Goal: Task Accomplishment & Management: Use online tool/utility

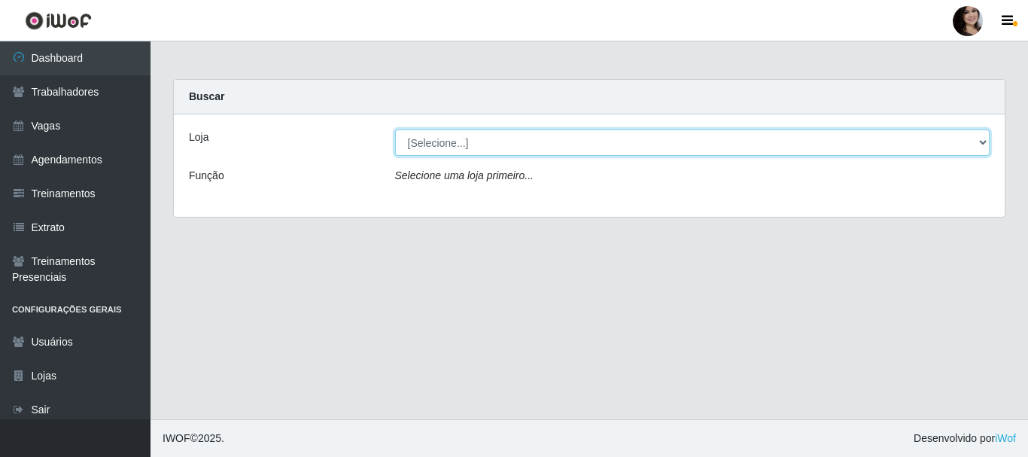
click at [489, 140] on select "[Selecione...] SuperFácil Atacado - [PERSON_NAME]" at bounding box center [692, 142] width 595 height 26
select select "399"
click at [395, 129] on select "[Selecione...] SuperFácil Atacado - [PERSON_NAME]" at bounding box center [692, 142] width 595 height 26
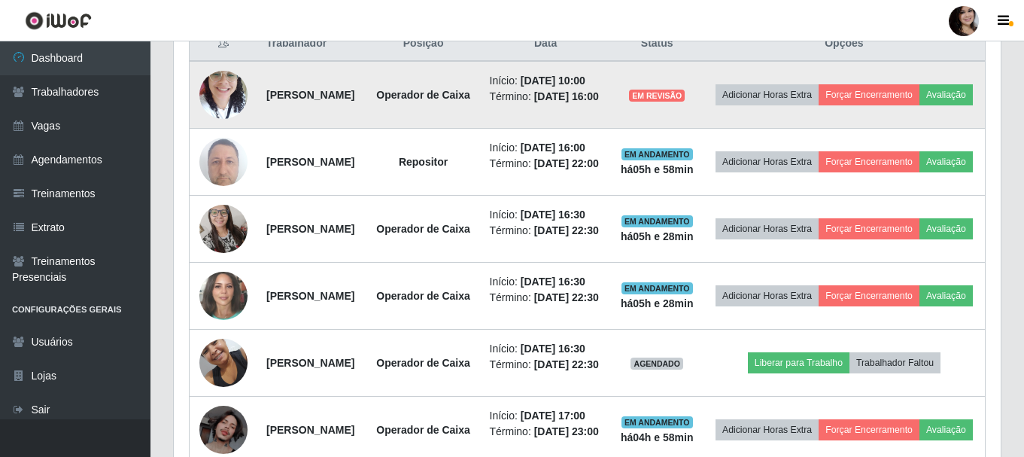
scroll to position [602, 0]
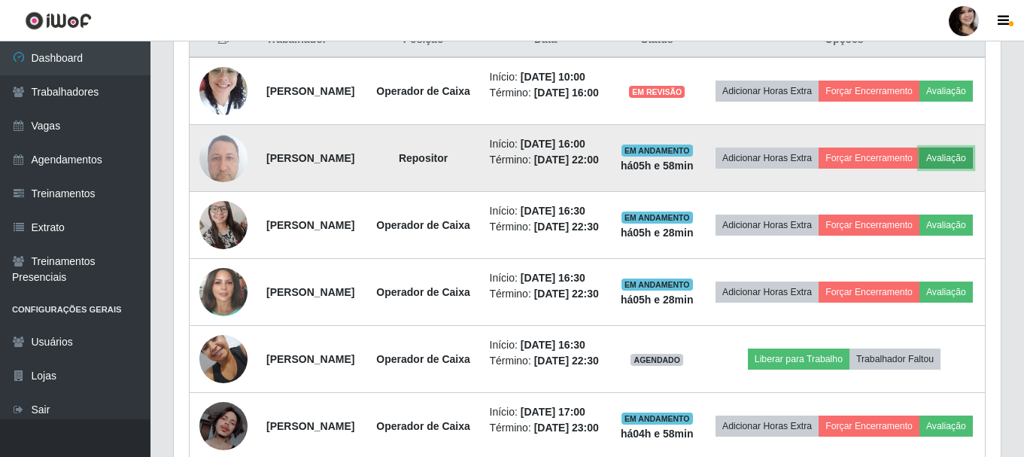
click at [919, 169] on button "Avaliação" at bounding box center [945, 157] width 53 height 21
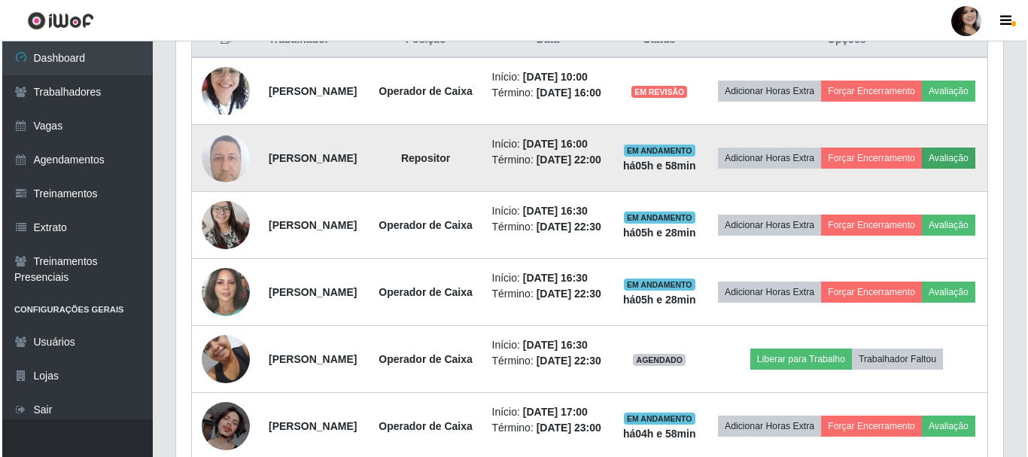
scroll to position [312, 819]
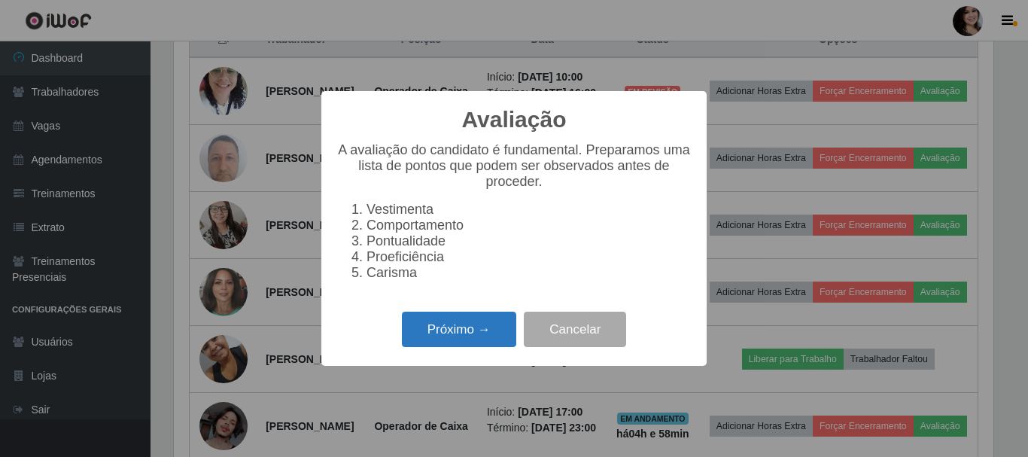
click at [486, 345] on button "Próximo →" at bounding box center [459, 328] width 114 height 35
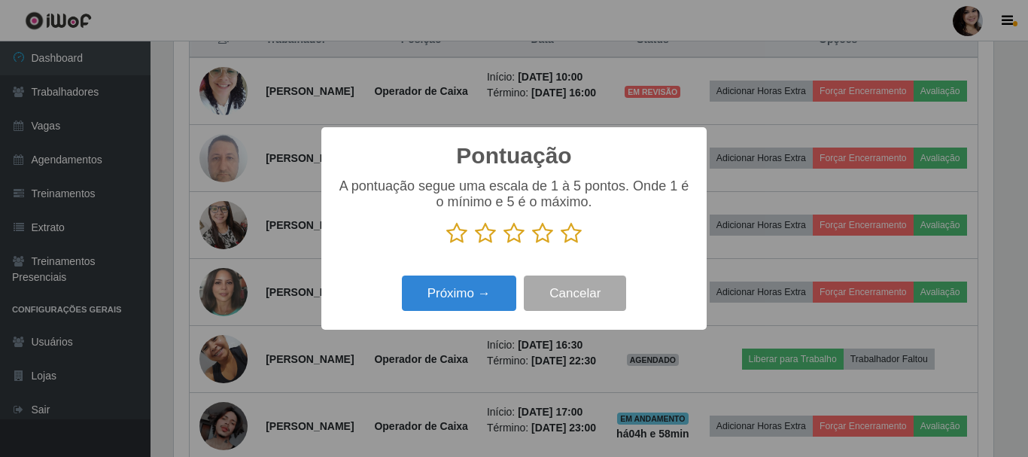
click at [568, 235] on icon at bounding box center [570, 233] width 21 height 23
click at [560, 244] on input "radio" at bounding box center [560, 244] width 0 height 0
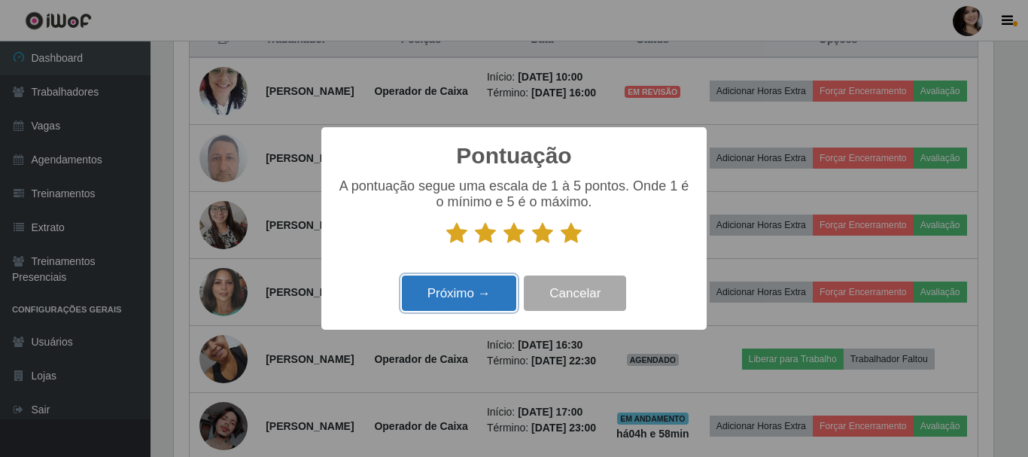
click at [478, 300] on button "Próximo →" at bounding box center [459, 292] width 114 height 35
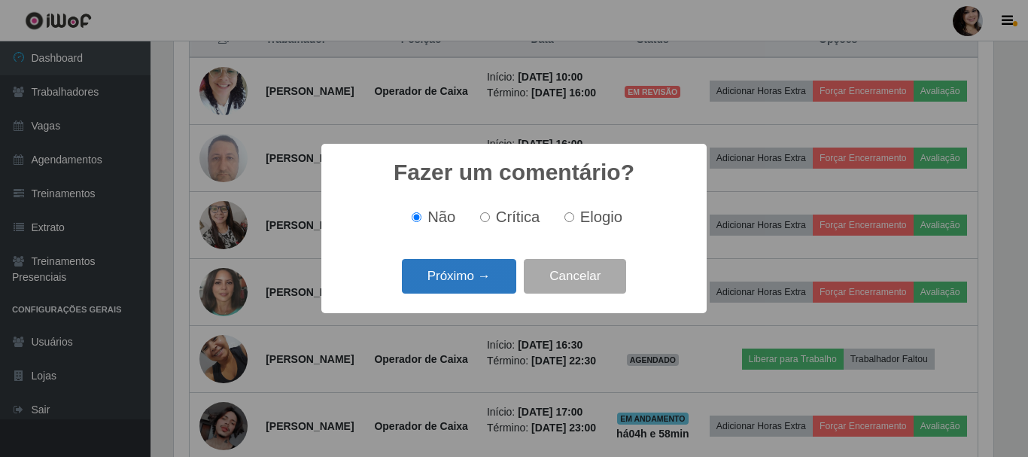
click at [488, 272] on button "Próximo →" at bounding box center [459, 276] width 114 height 35
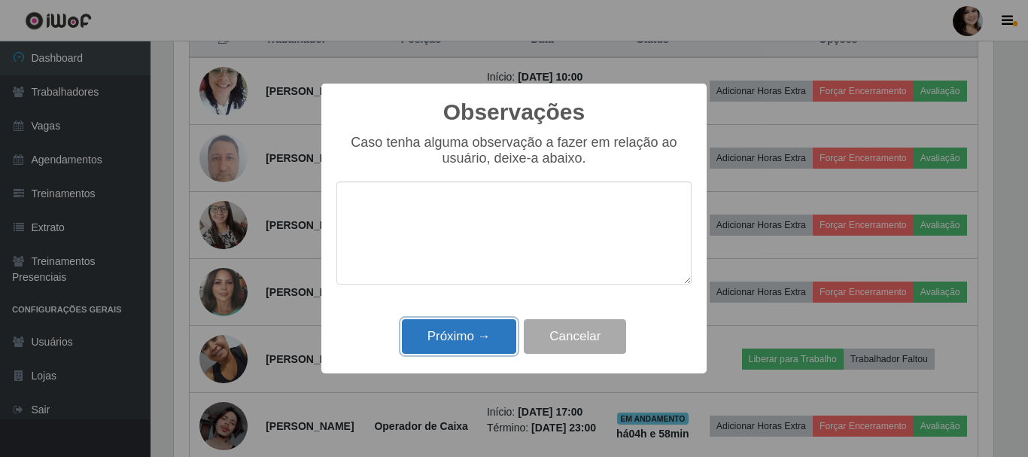
click at [484, 325] on button "Próximo →" at bounding box center [459, 336] width 114 height 35
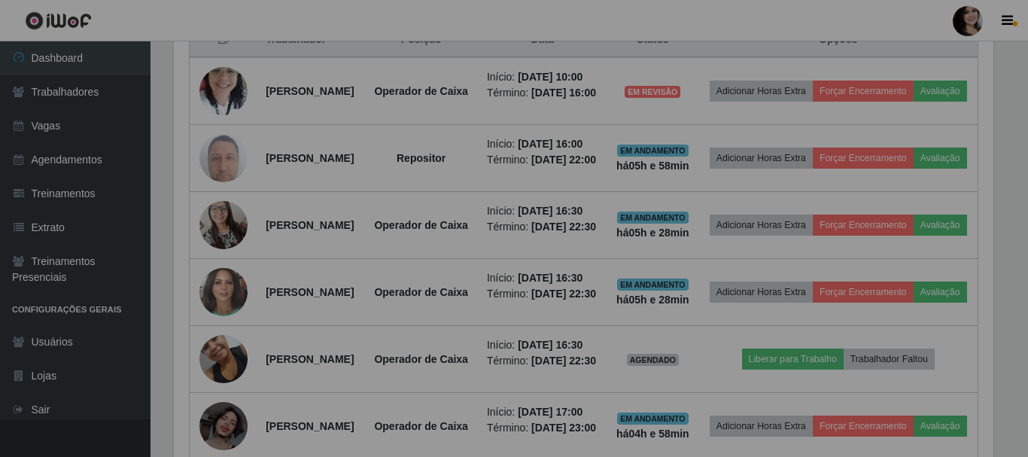
scroll to position [312, 827]
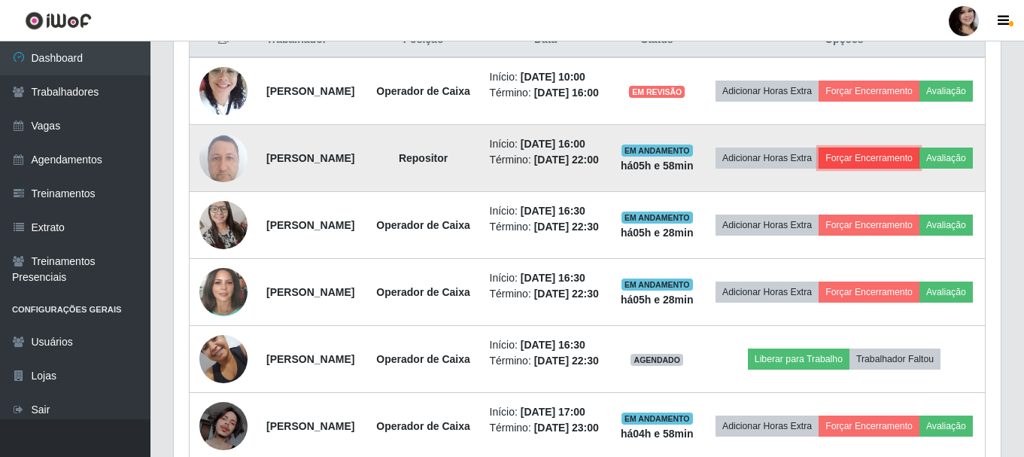
click at [919, 169] on button "Forçar Encerramento" at bounding box center [868, 157] width 101 height 21
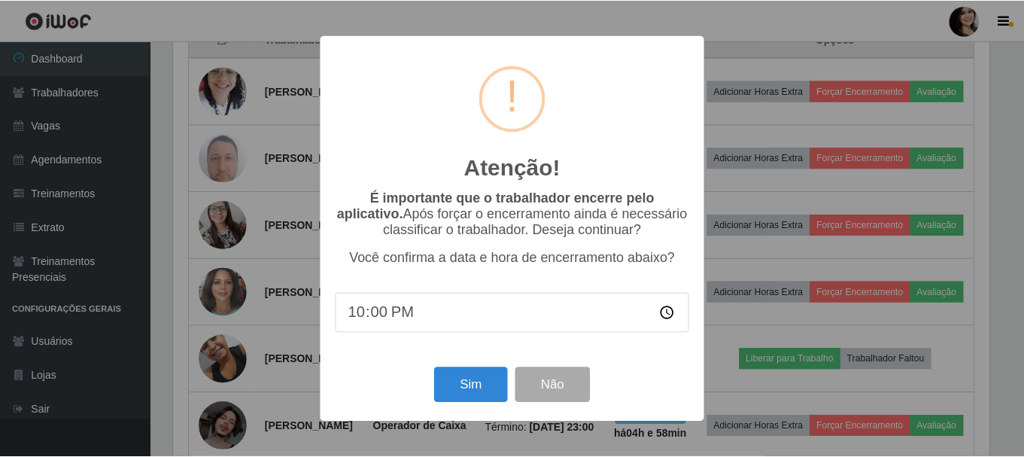
scroll to position [312, 819]
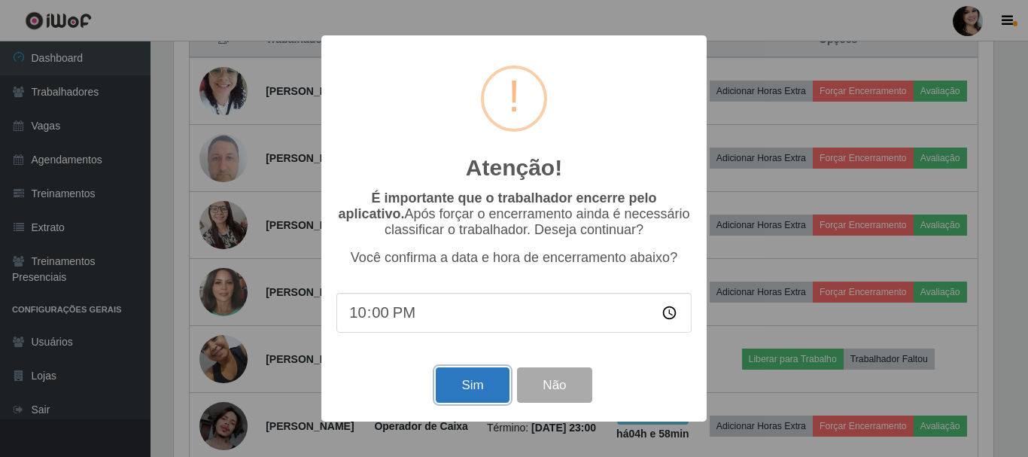
click at [498, 383] on button "Sim" at bounding box center [472, 384] width 73 height 35
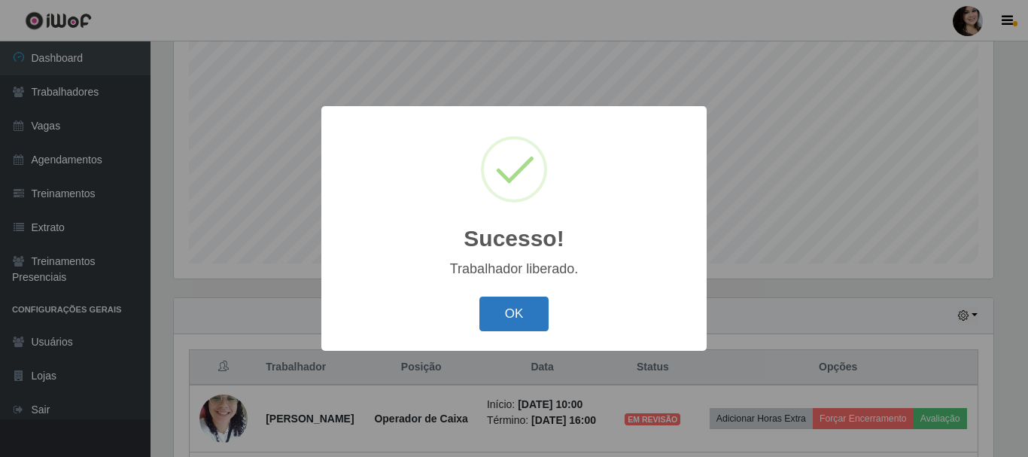
click at [506, 302] on button "OK" at bounding box center [514, 313] width 70 height 35
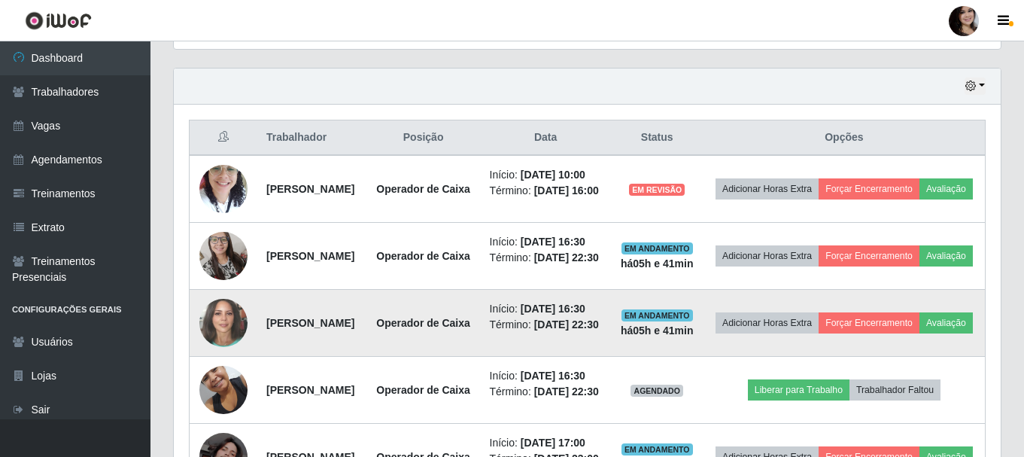
scroll to position [500, 0]
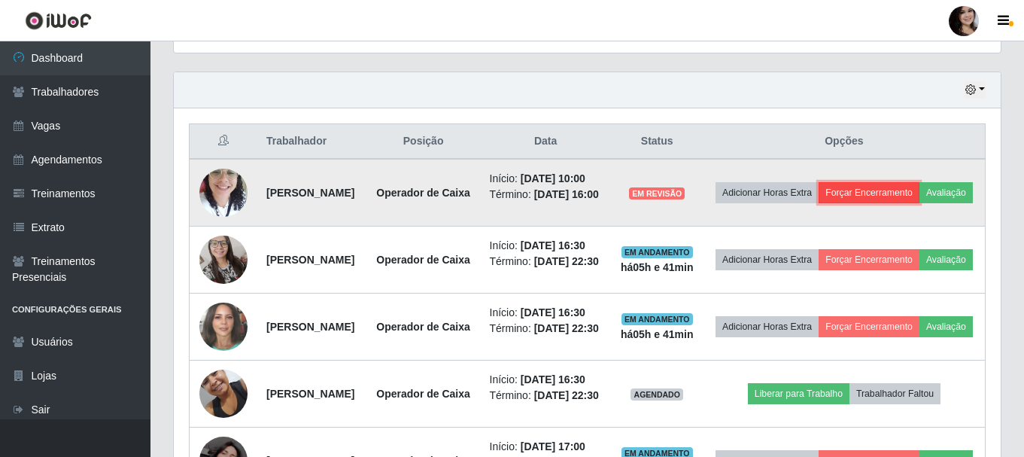
click at [919, 203] on button "Forçar Encerramento" at bounding box center [868, 192] width 101 height 21
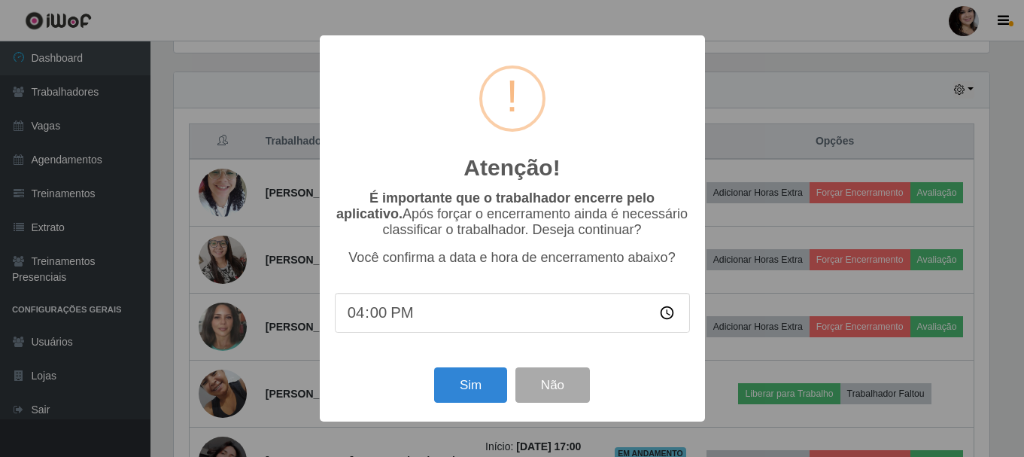
scroll to position [312, 819]
click at [486, 381] on button "Sim" at bounding box center [472, 384] width 73 height 35
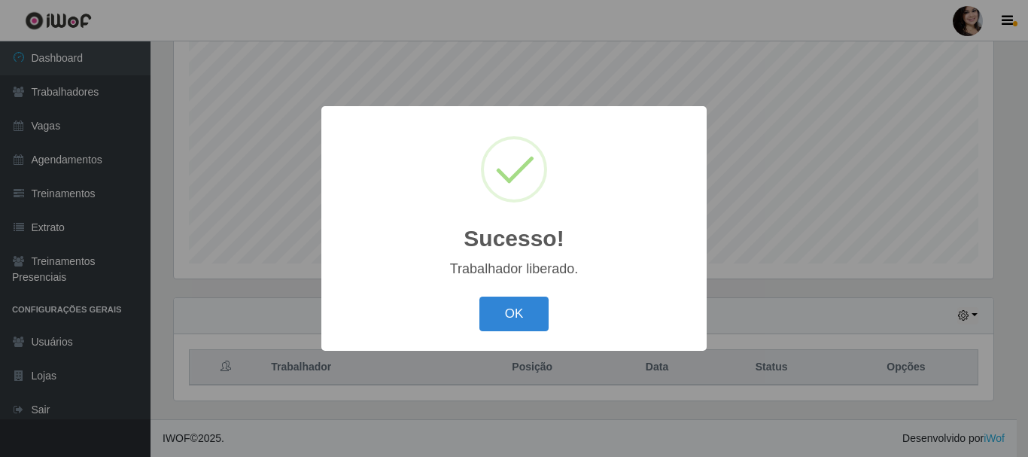
click at [479, 296] on button "OK" at bounding box center [514, 313] width 70 height 35
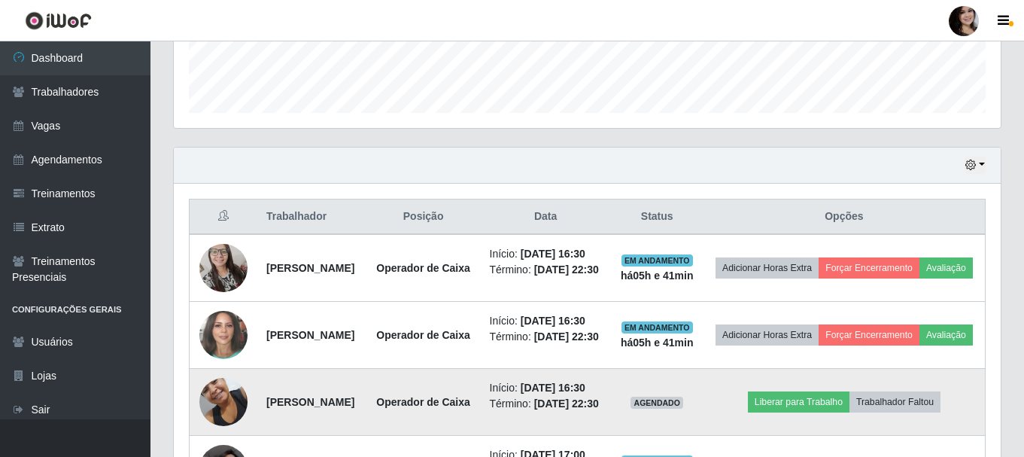
scroll to position [500, 0]
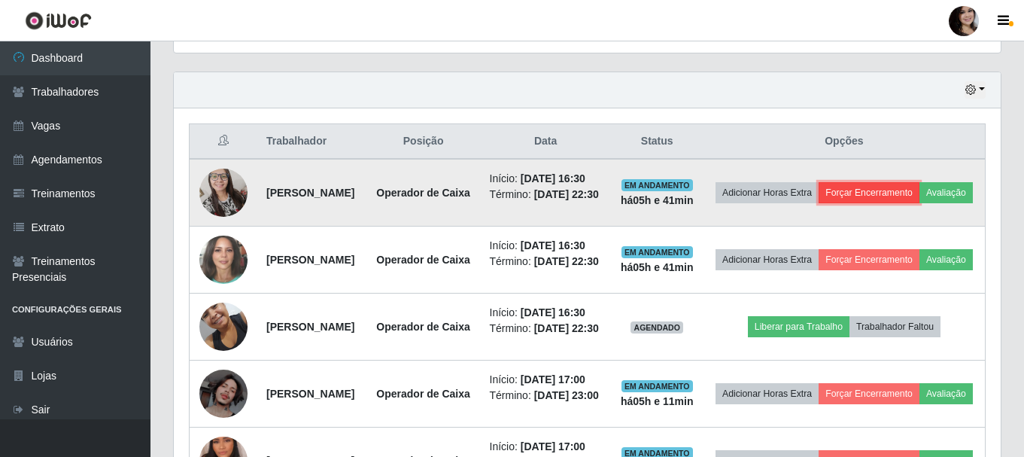
click at [919, 192] on button "Forçar Encerramento" at bounding box center [868, 192] width 101 height 21
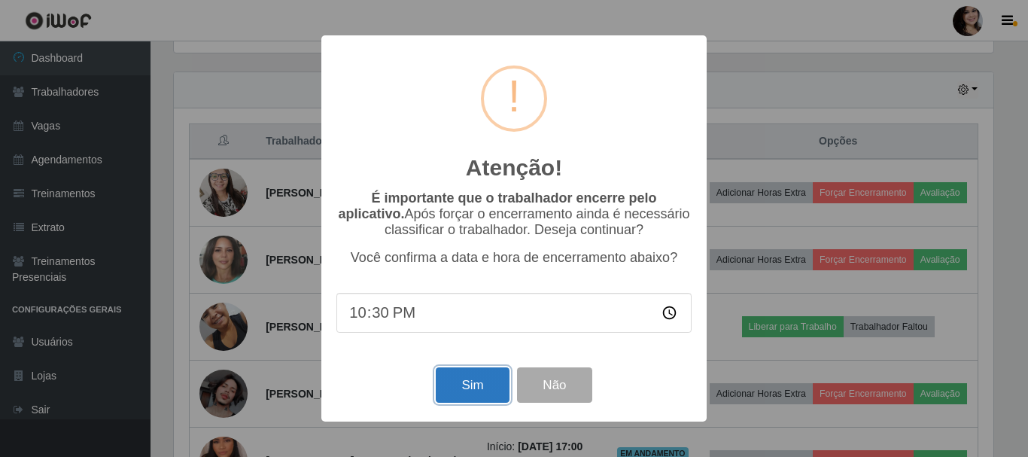
click at [463, 385] on button "Sim" at bounding box center [472, 384] width 73 height 35
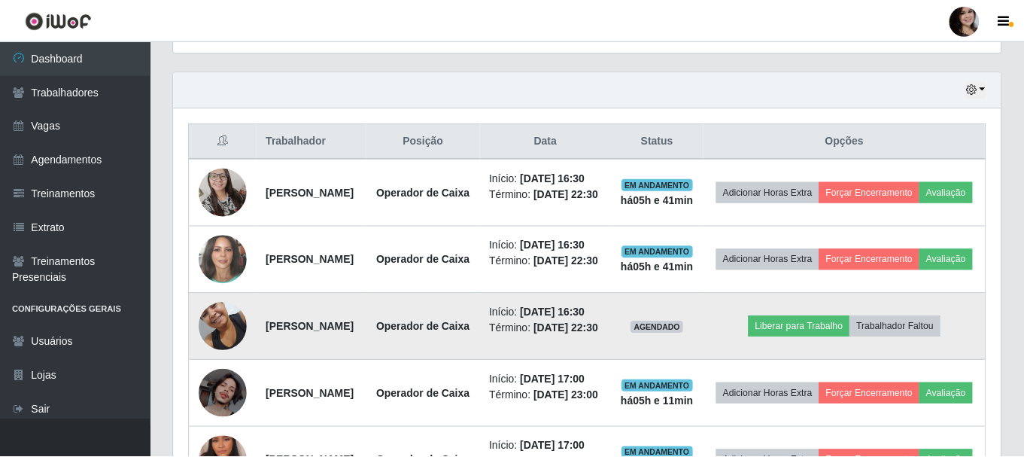
scroll to position [312, 827]
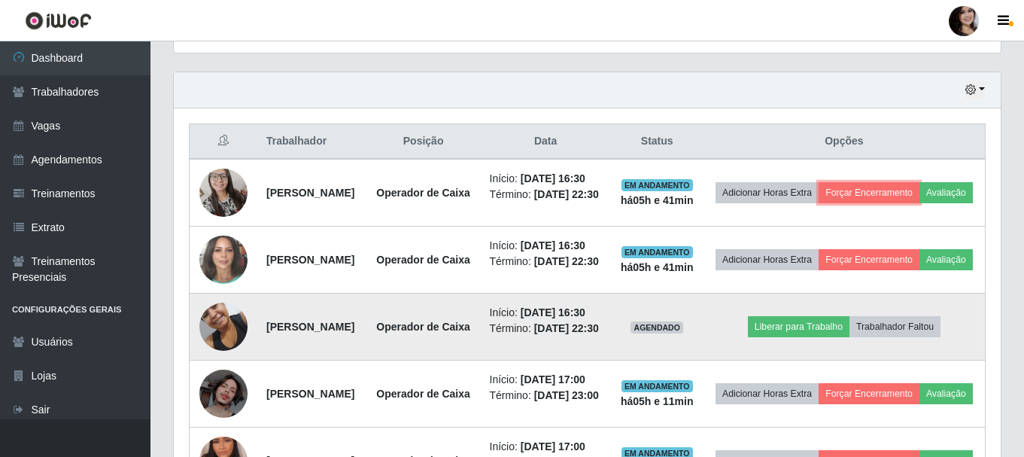
click at [818, 182] on button "Forçar Encerramento" at bounding box center [868, 192] width 101 height 21
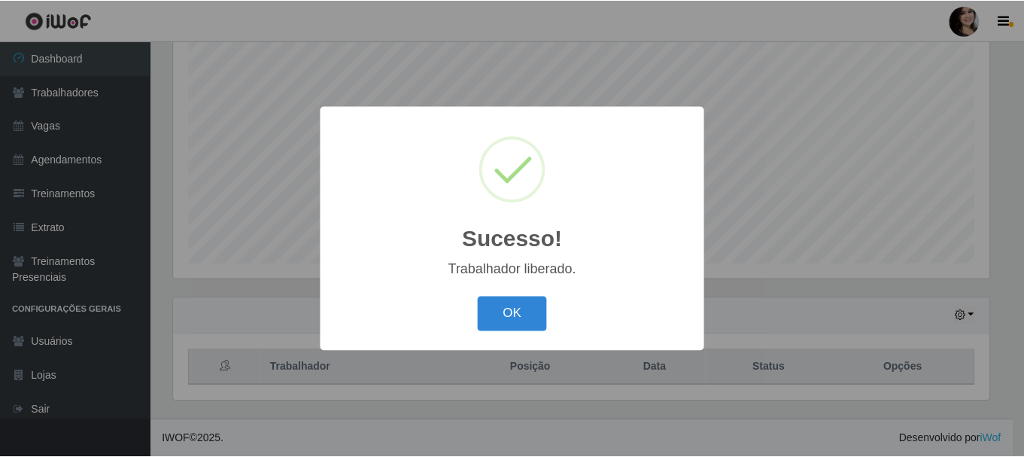
scroll to position [275, 0]
click at [479, 296] on button "OK" at bounding box center [514, 313] width 70 height 35
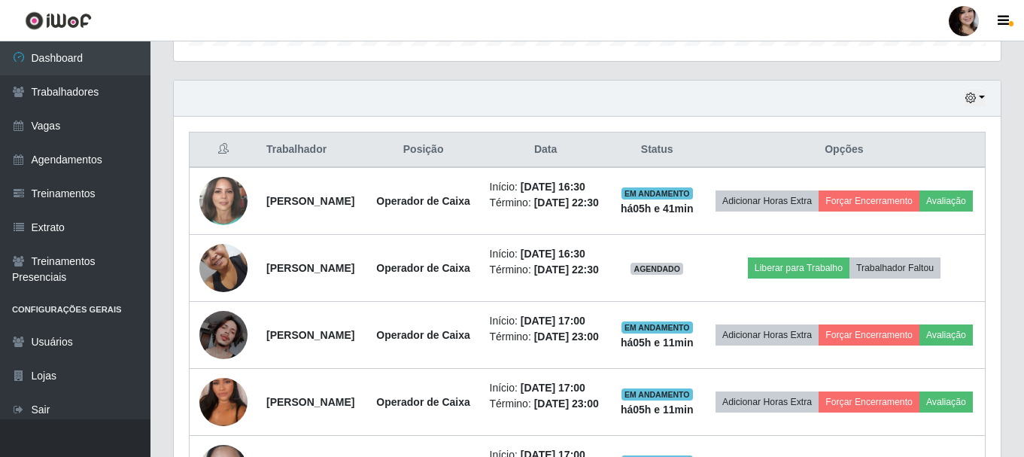
scroll to position [500, 0]
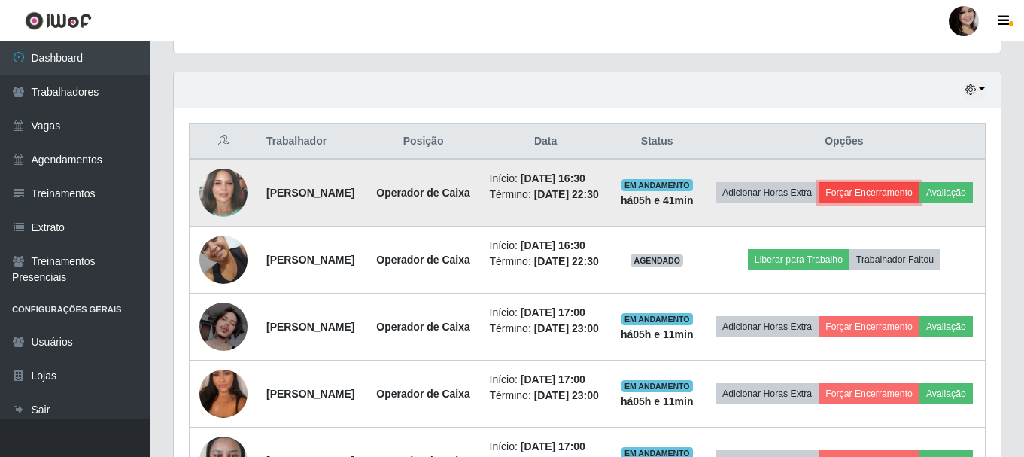
click at [919, 193] on button "Forçar Encerramento" at bounding box center [868, 192] width 101 height 21
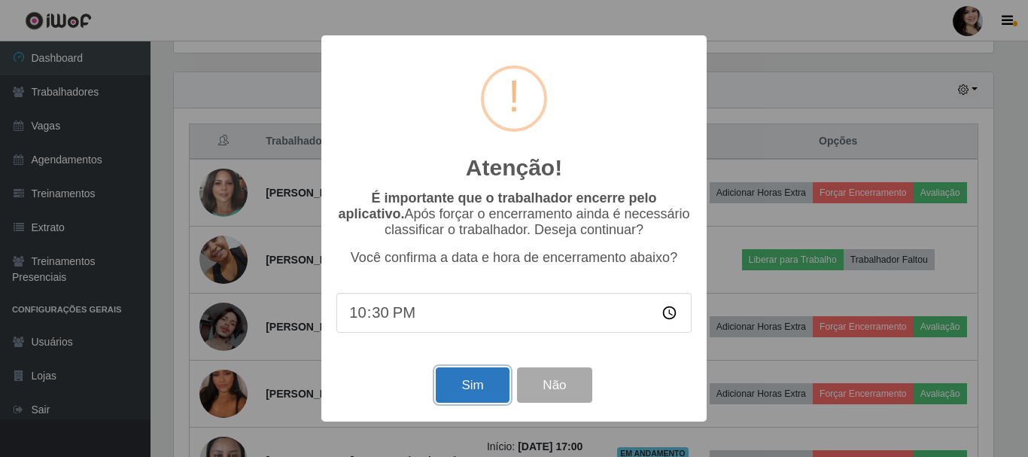
click at [488, 390] on button "Sim" at bounding box center [472, 384] width 73 height 35
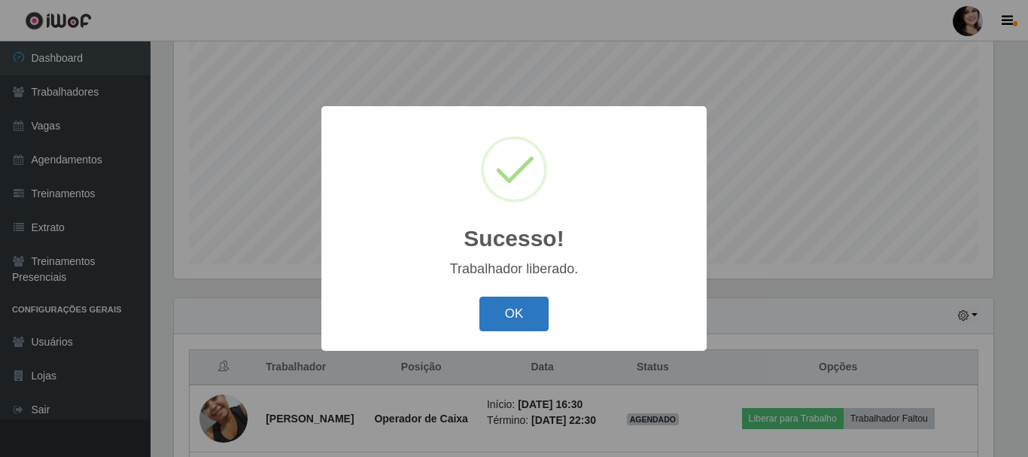
click at [526, 320] on button "OK" at bounding box center [514, 313] width 70 height 35
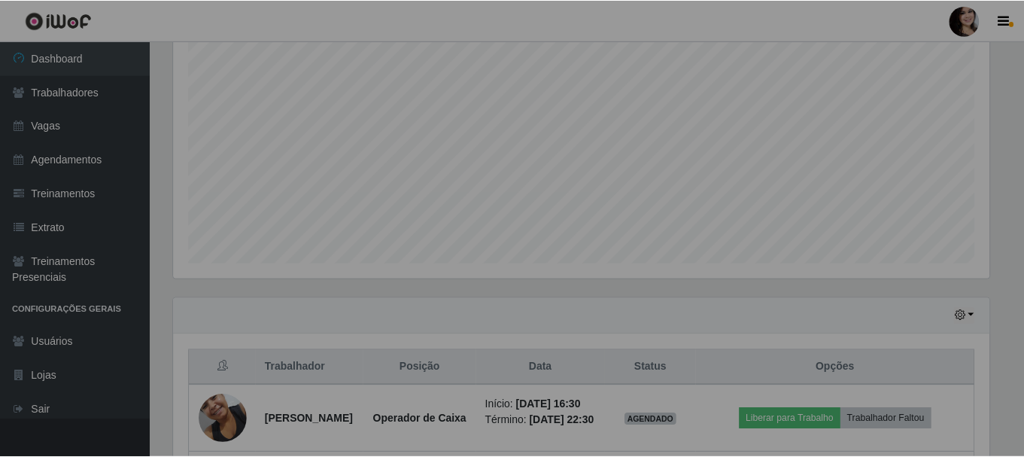
scroll to position [0, 0]
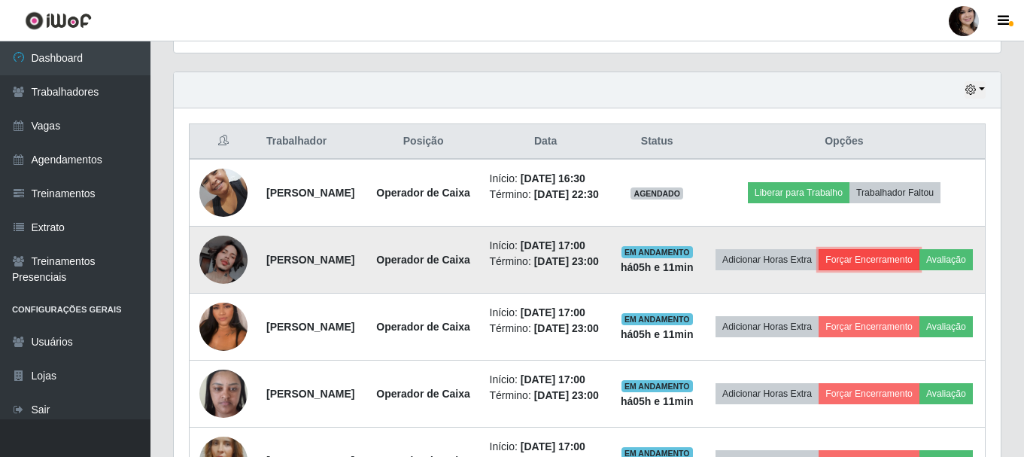
click at [885, 270] on button "Forçar Encerramento" at bounding box center [868, 259] width 101 height 21
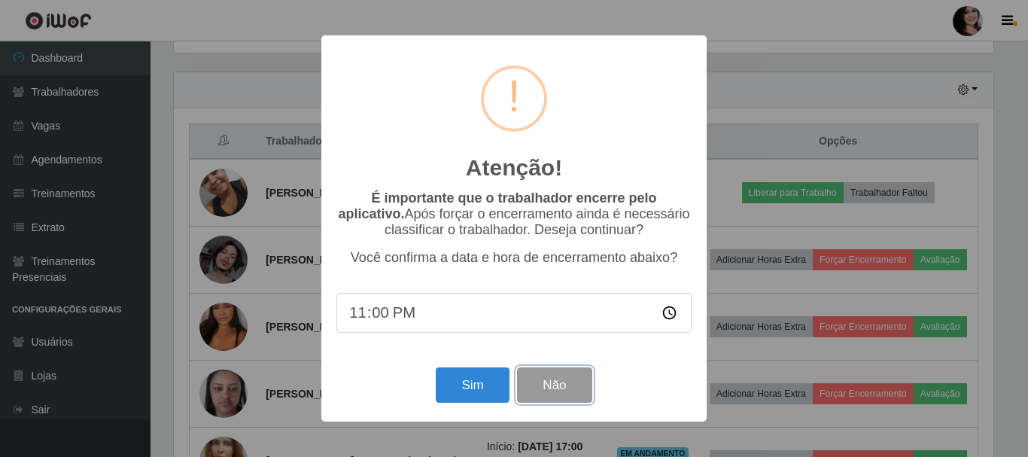
click at [563, 396] on button "Não" at bounding box center [554, 384] width 74 height 35
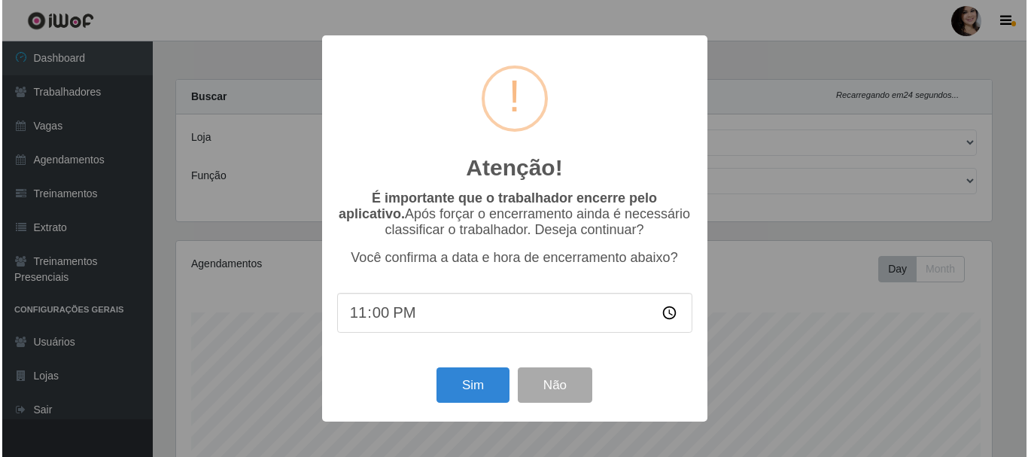
scroll to position [312, 819]
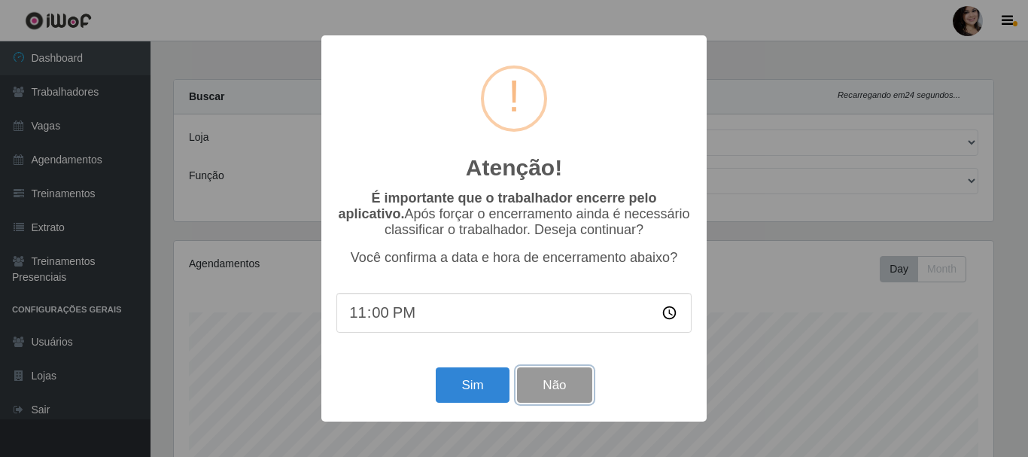
click at [531, 378] on button "Não" at bounding box center [554, 384] width 74 height 35
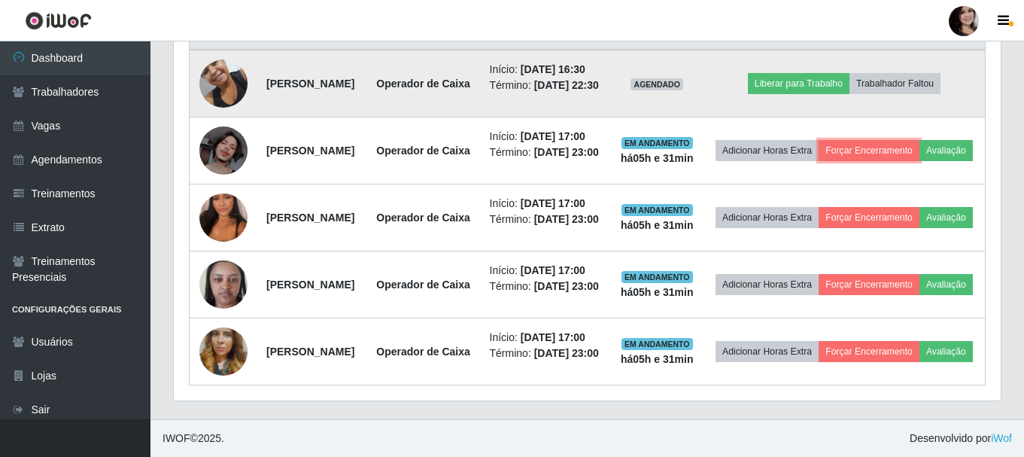
scroll to position [636, 0]
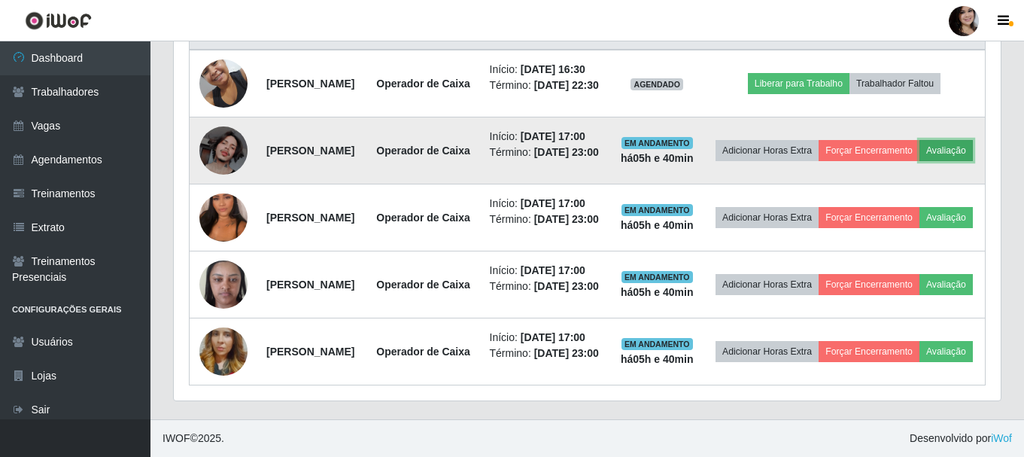
click at [919, 161] on button "Avaliação" at bounding box center [945, 150] width 53 height 21
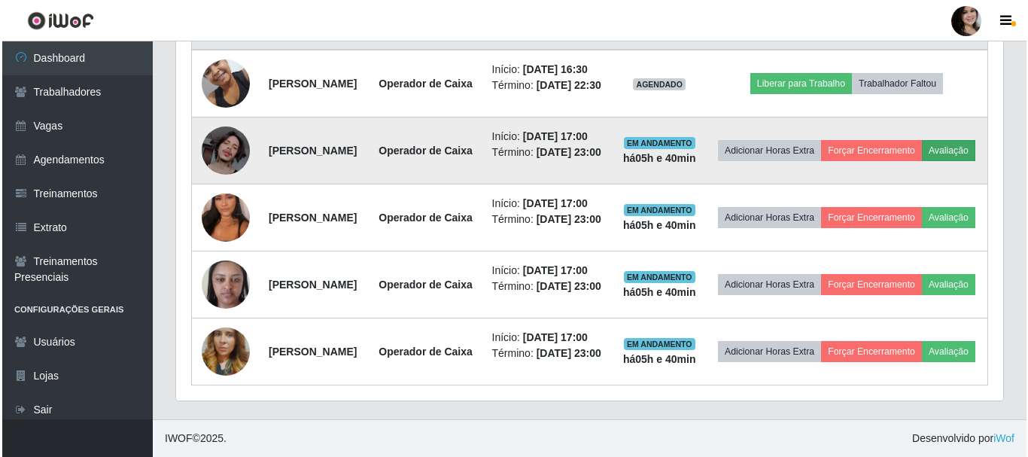
scroll to position [312, 819]
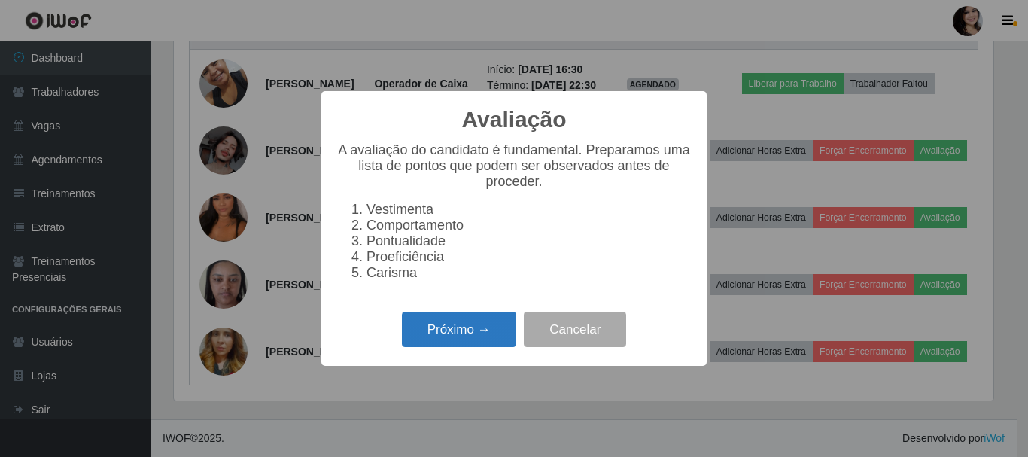
click at [465, 338] on button "Próximo →" at bounding box center [459, 328] width 114 height 35
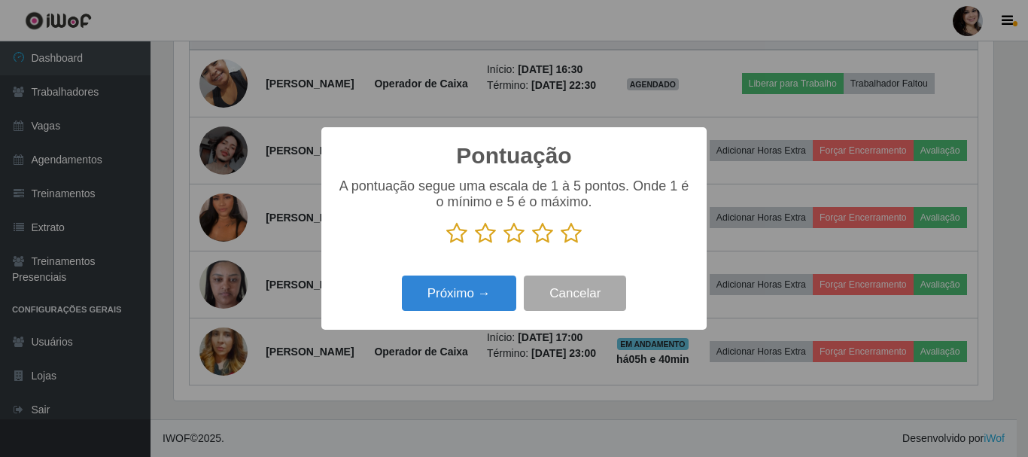
scroll to position [751958, 751451]
click at [569, 239] on icon at bounding box center [570, 233] width 21 height 23
click at [560, 244] on input "radio" at bounding box center [560, 244] width 0 height 0
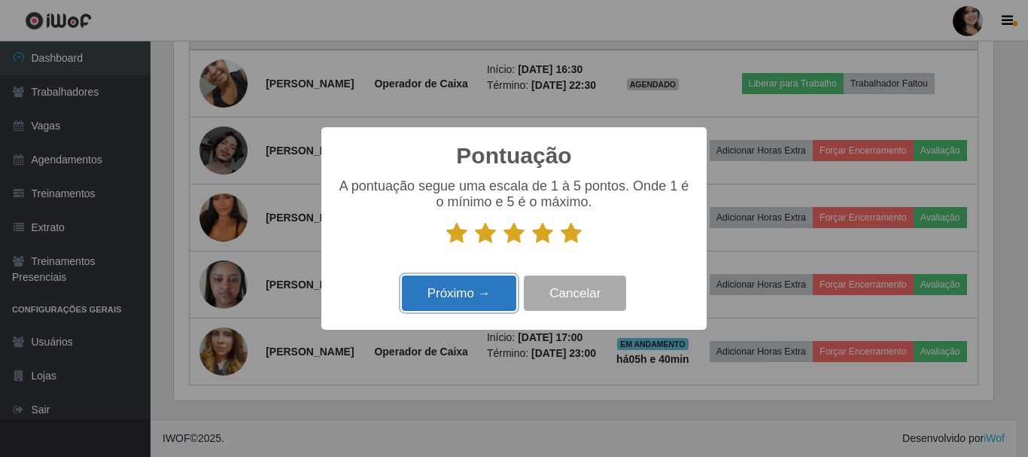
click at [490, 298] on button "Próximo →" at bounding box center [459, 292] width 114 height 35
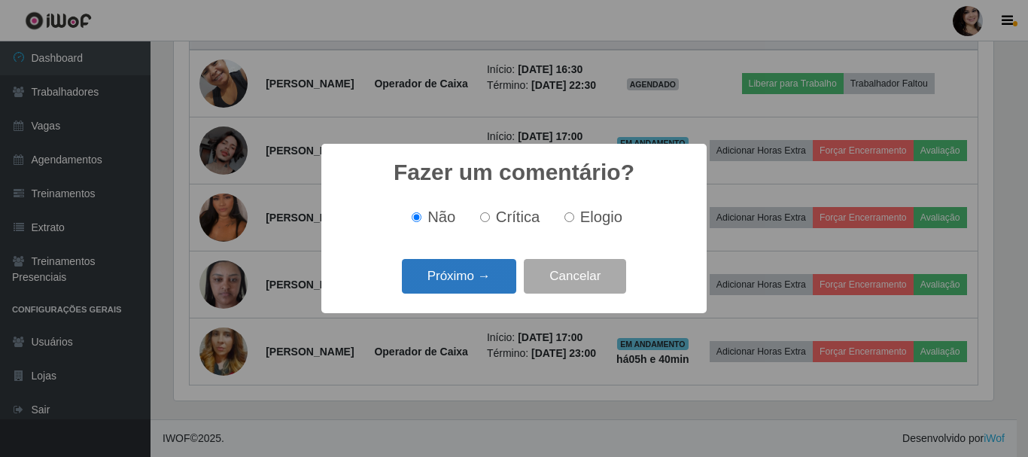
click at [460, 272] on button "Próximo →" at bounding box center [459, 276] width 114 height 35
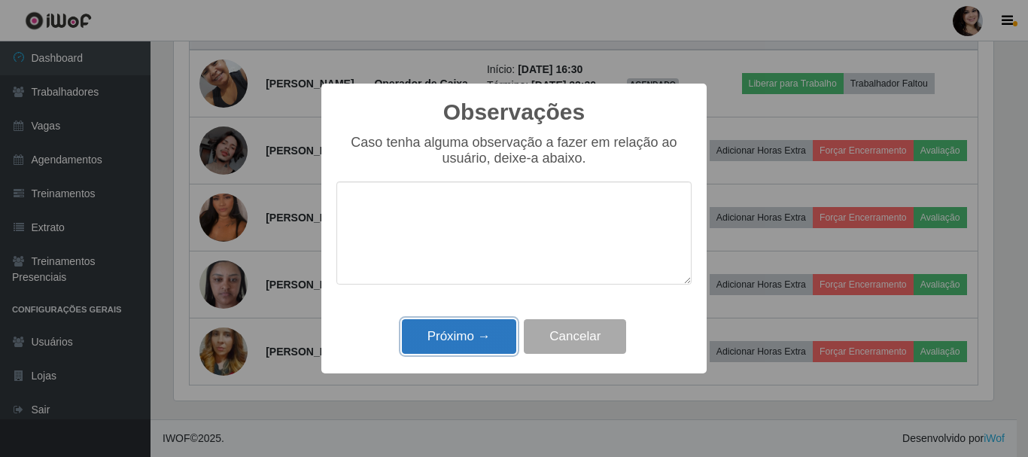
click at [472, 340] on button "Próximo →" at bounding box center [459, 336] width 114 height 35
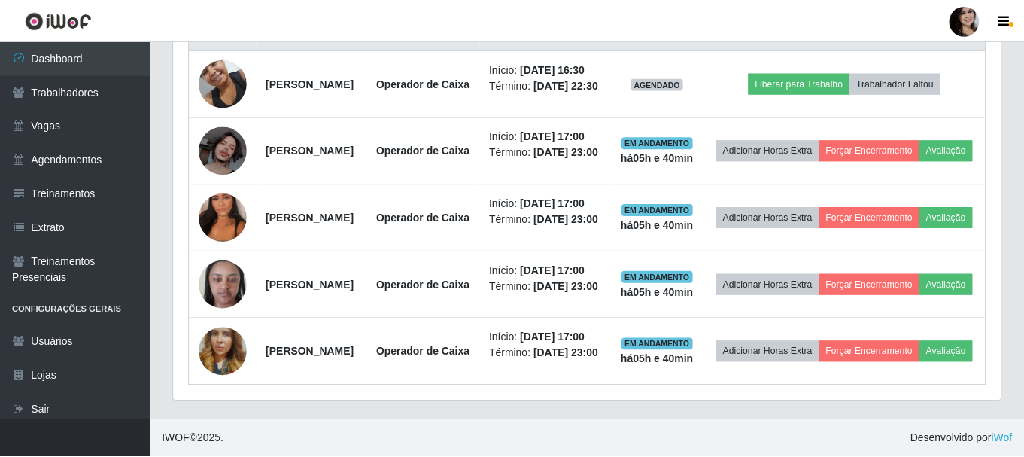
scroll to position [312, 827]
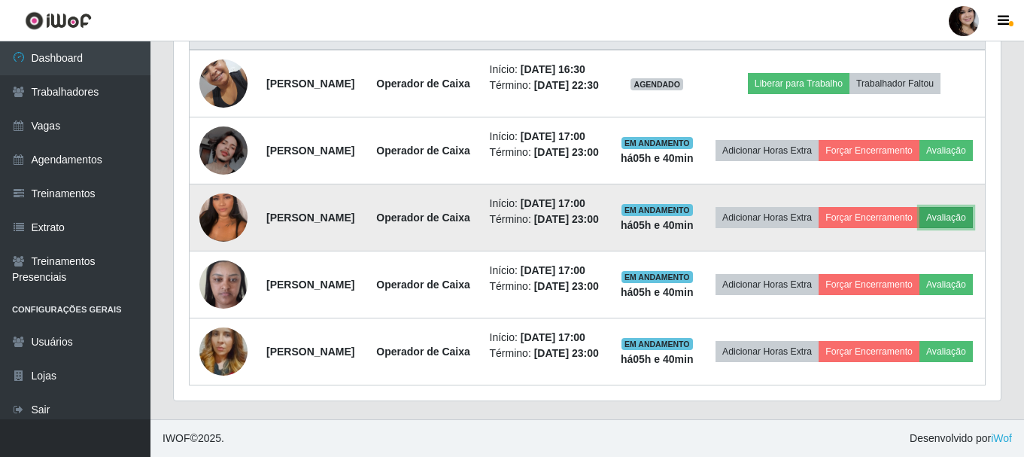
click at [919, 228] on button "Avaliação" at bounding box center [945, 217] width 53 height 21
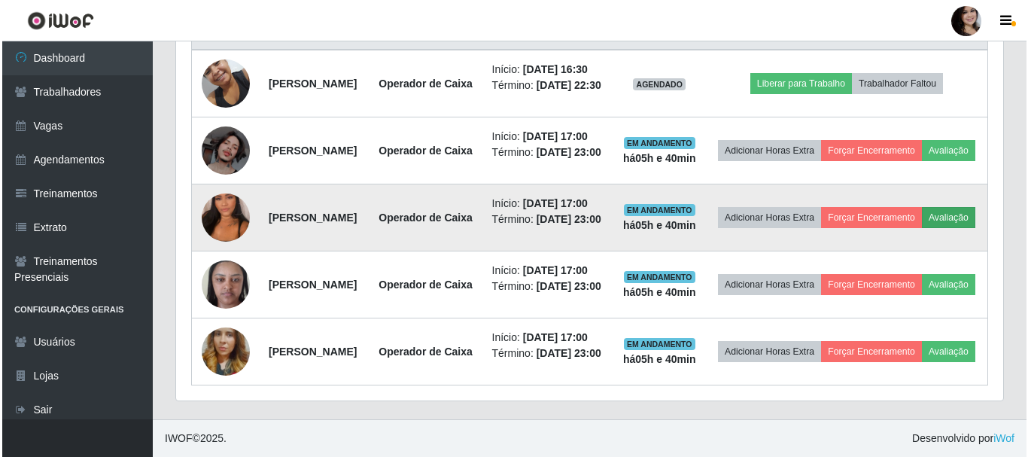
scroll to position [312, 819]
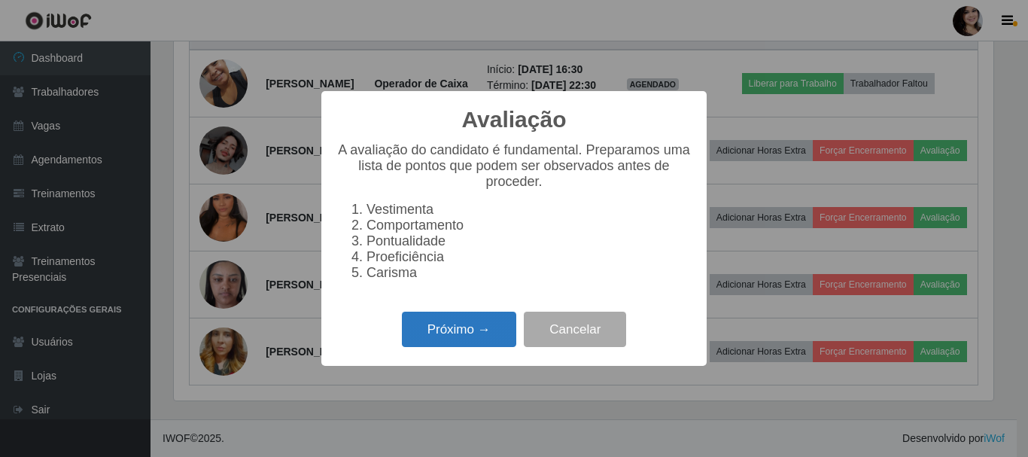
click at [499, 342] on button "Próximo →" at bounding box center [459, 328] width 114 height 35
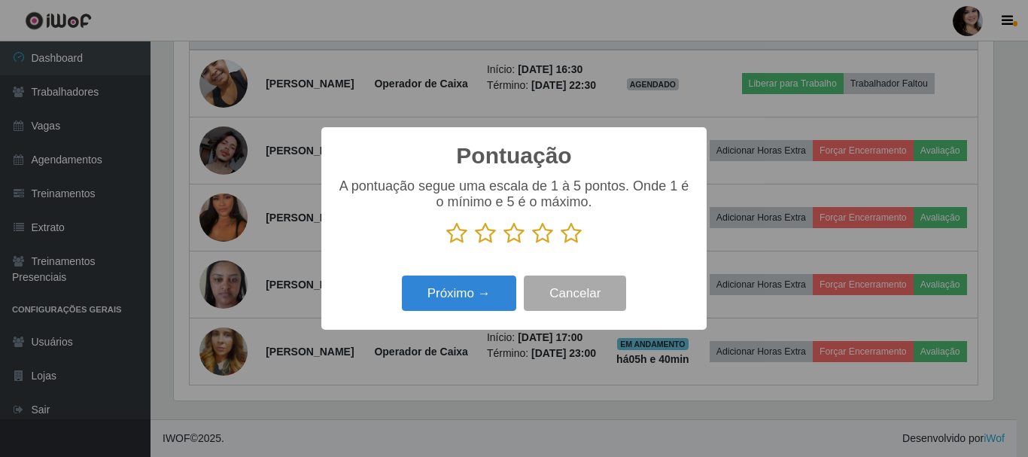
scroll to position [751958, 751451]
click at [545, 238] on icon at bounding box center [542, 233] width 21 height 23
click at [532, 244] on input "radio" at bounding box center [532, 244] width 0 height 0
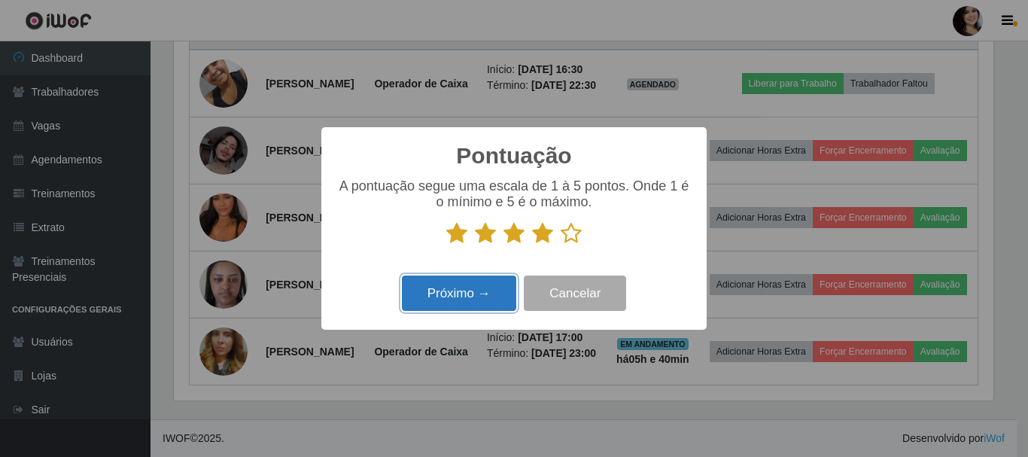
click at [466, 292] on button "Próximo →" at bounding box center [459, 292] width 114 height 35
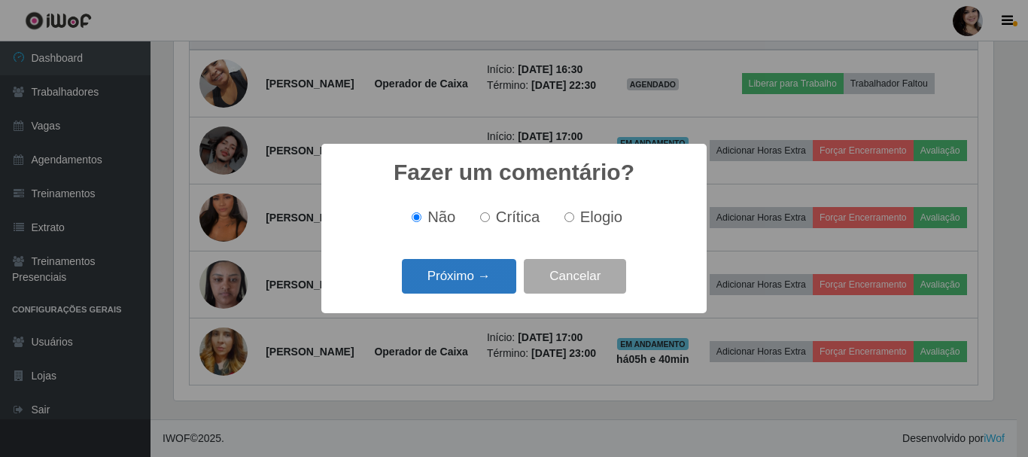
click at [491, 279] on button "Próximo →" at bounding box center [459, 276] width 114 height 35
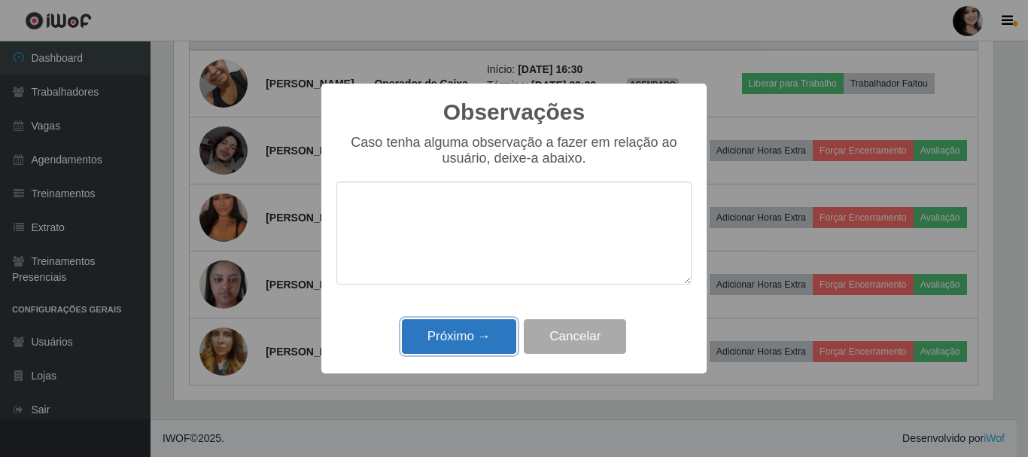
click at [477, 334] on button "Próximo →" at bounding box center [459, 336] width 114 height 35
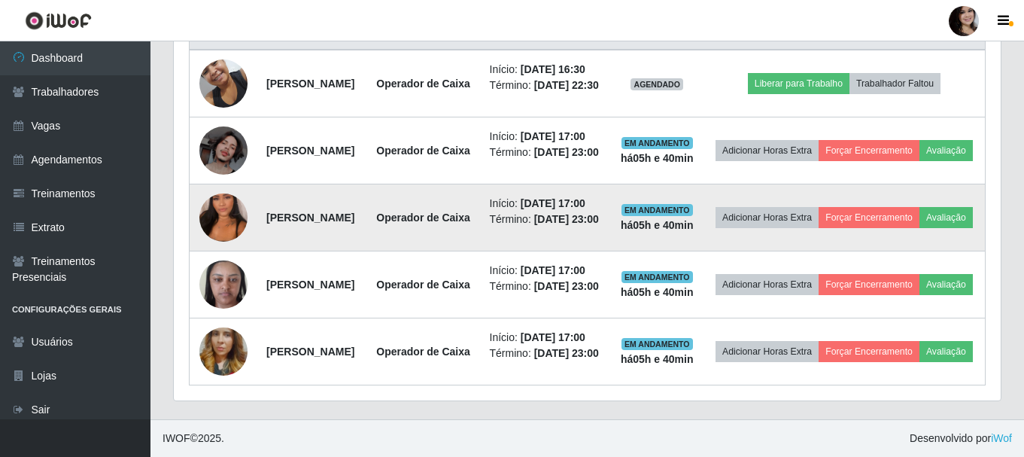
scroll to position [312, 827]
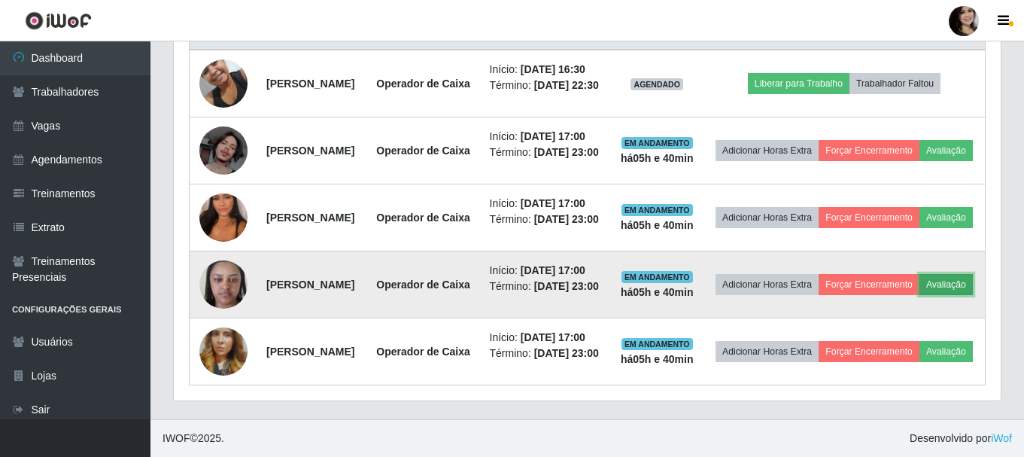
click at [919, 295] on button "Avaliação" at bounding box center [945, 284] width 53 height 21
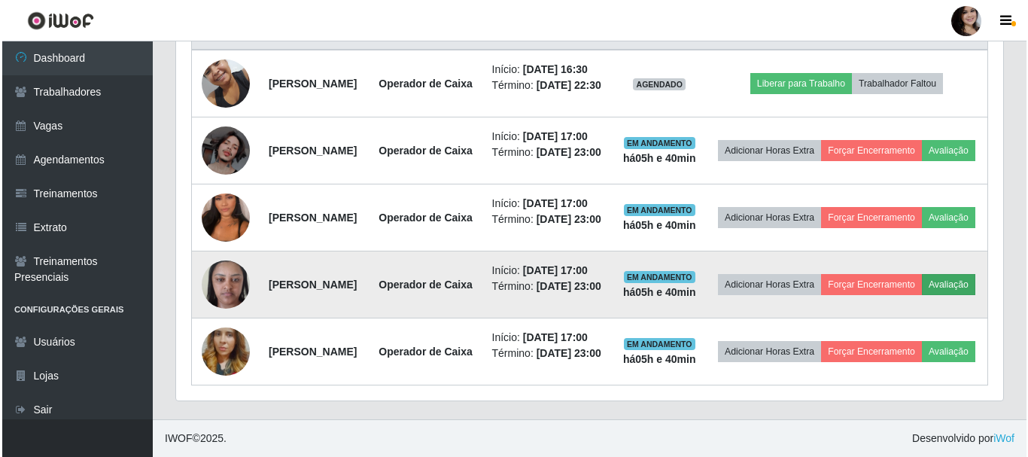
scroll to position [312, 819]
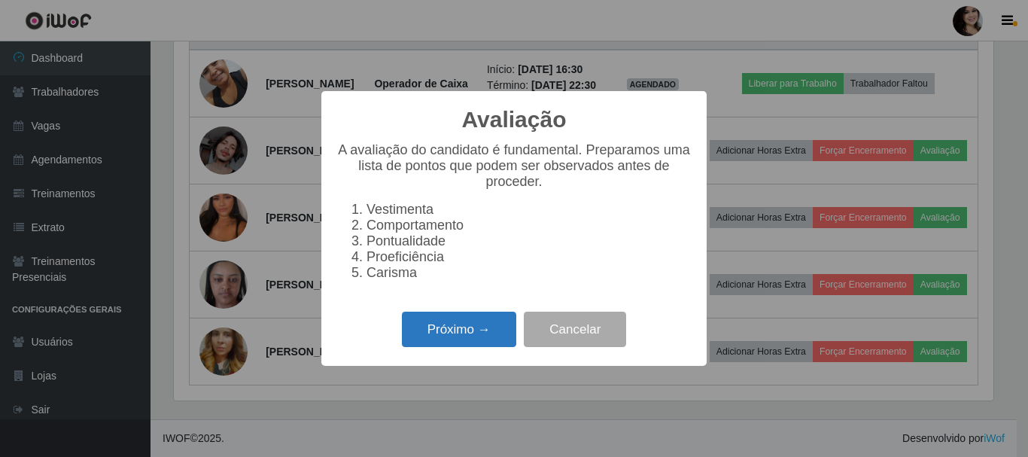
click at [496, 340] on button "Próximo →" at bounding box center [459, 328] width 114 height 35
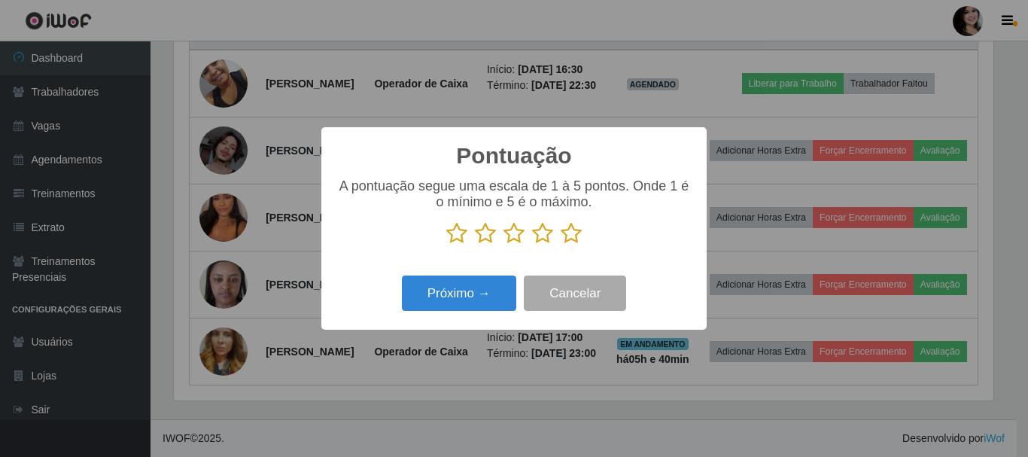
scroll to position [751958, 751451]
click at [570, 234] on icon at bounding box center [570, 233] width 21 height 23
click at [560, 244] on input "radio" at bounding box center [560, 244] width 0 height 0
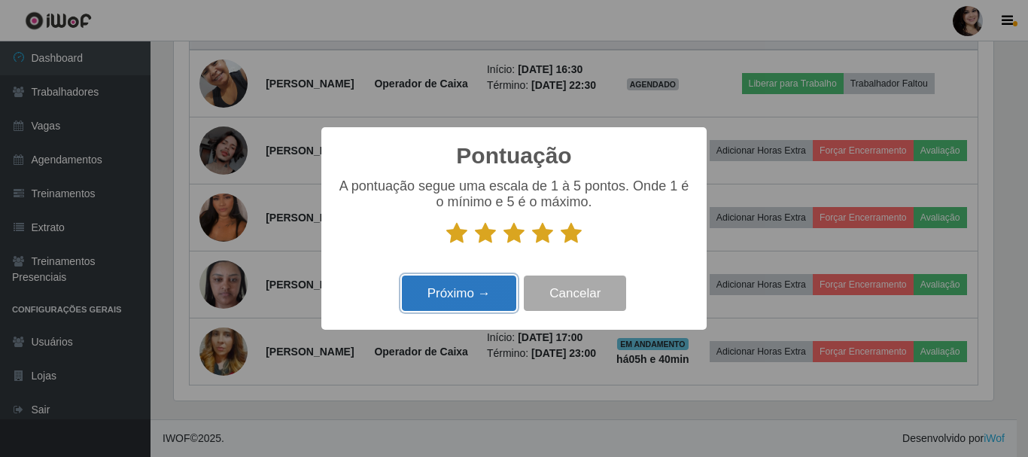
click at [473, 303] on button "Próximo →" at bounding box center [459, 292] width 114 height 35
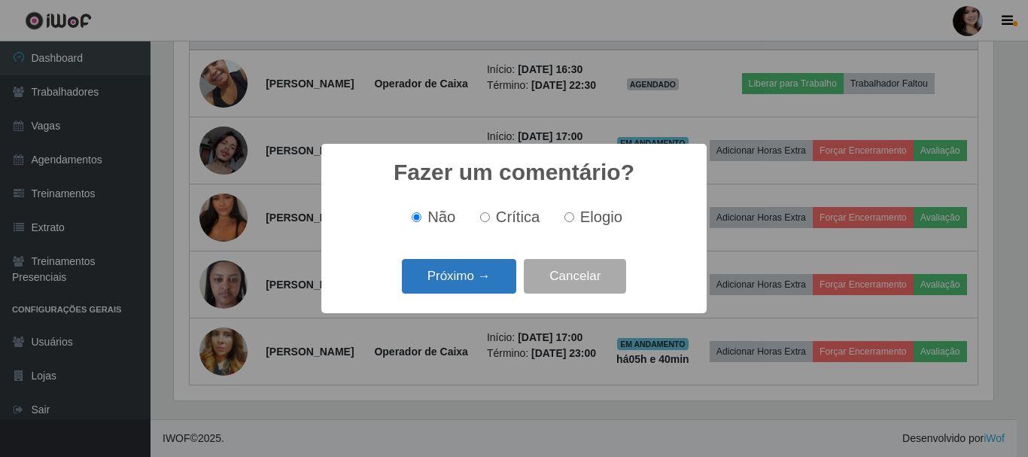
click at [503, 275] on button "Próximo →" at bounding box center [459, 276] width 114 height 35
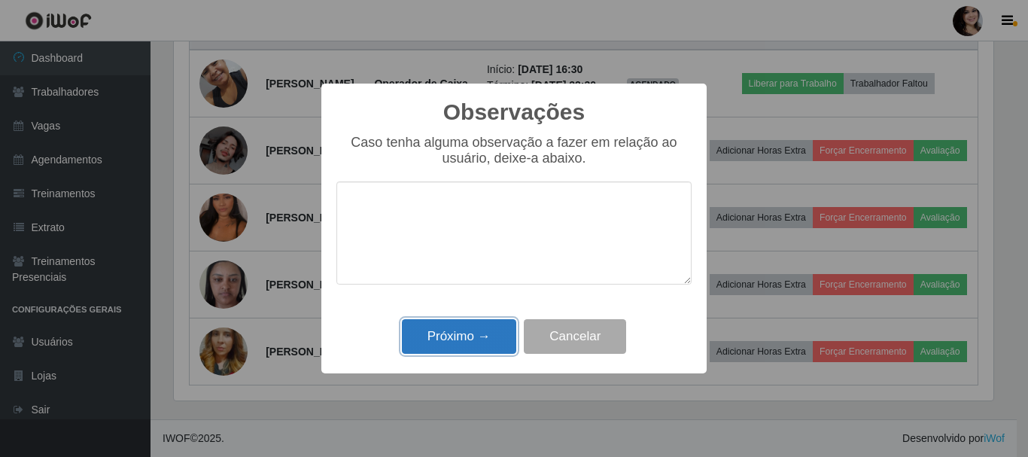
click at [427, 336] on button "Próximo →" at bounding box center [459, 336] width 114 height 35
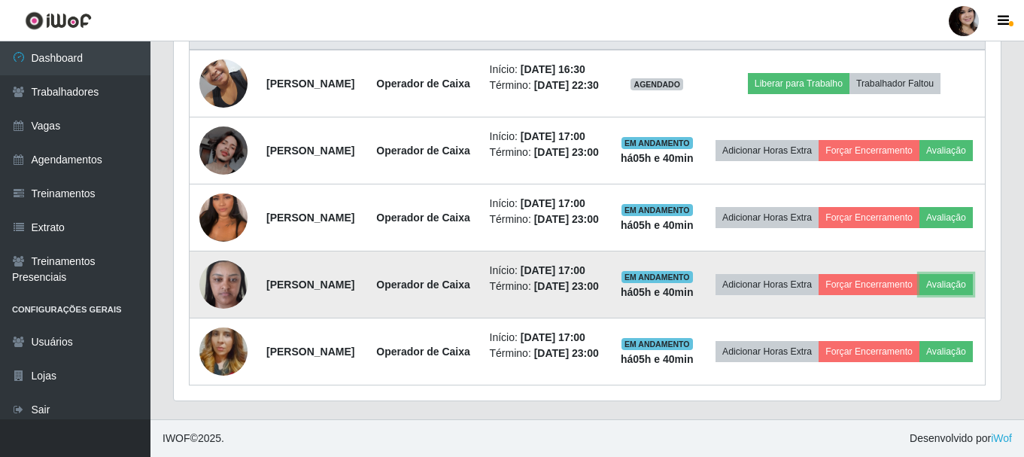
scroll to position [745, 0]
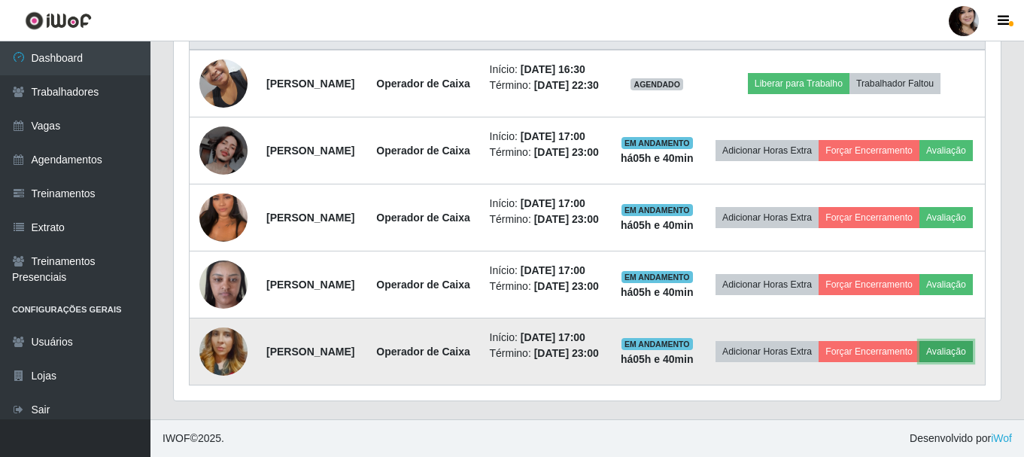
click at [919, 345] on button "Avaliação" at bounding box center [945, 351] width 53 height 21
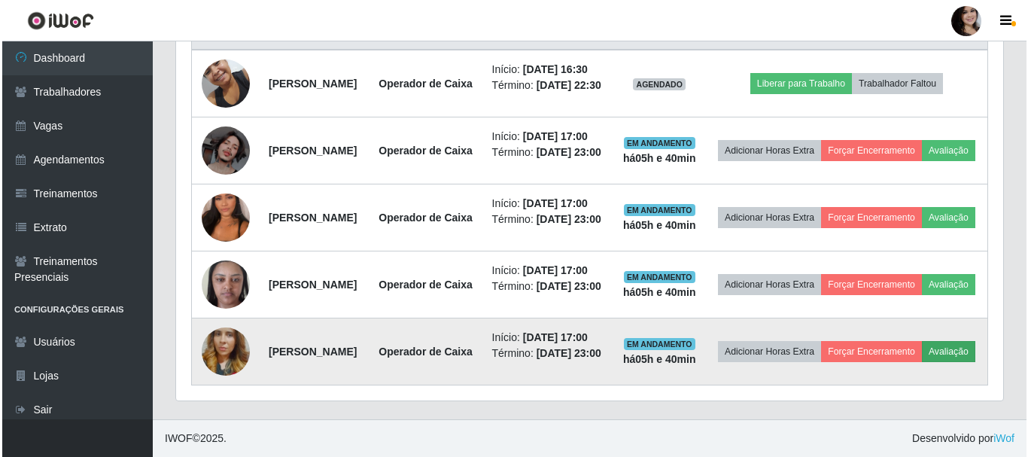
scroll to position [312, 819]
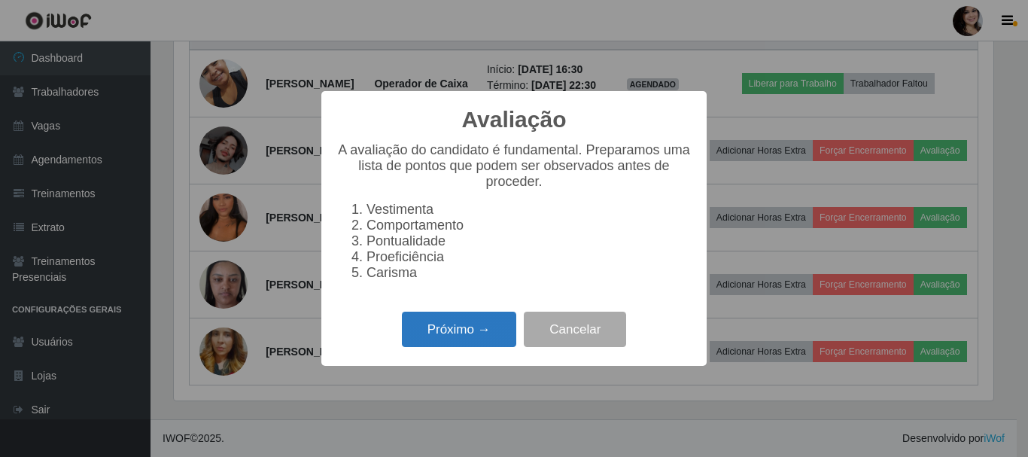
click at [480, 331] on button "Próximo →" at bounding box center [459, 328] width 114 height 35
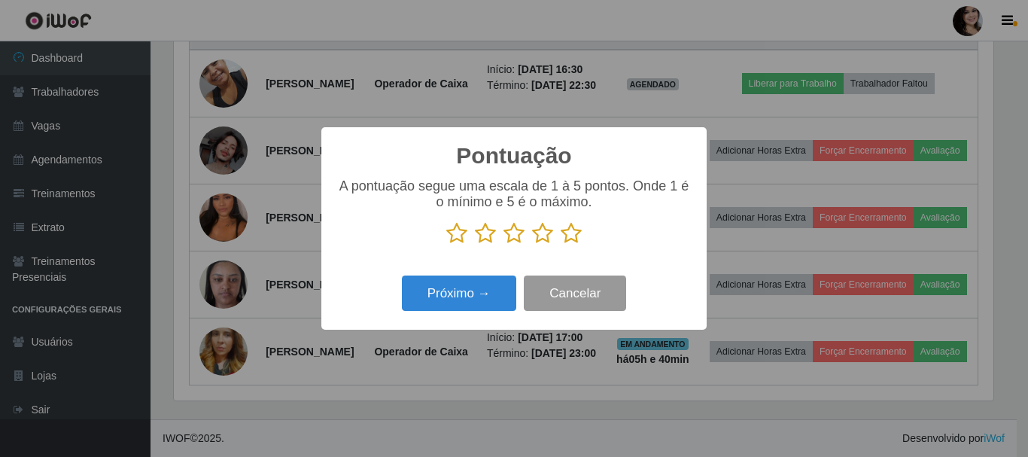
scroll to position [751958, 751451]
click at [574, 236] on icon at bounding box center [570, 233] width 21 height 23
click at [560, 244] on input "radio" at bounding box center [560, 244] width 0 height 0
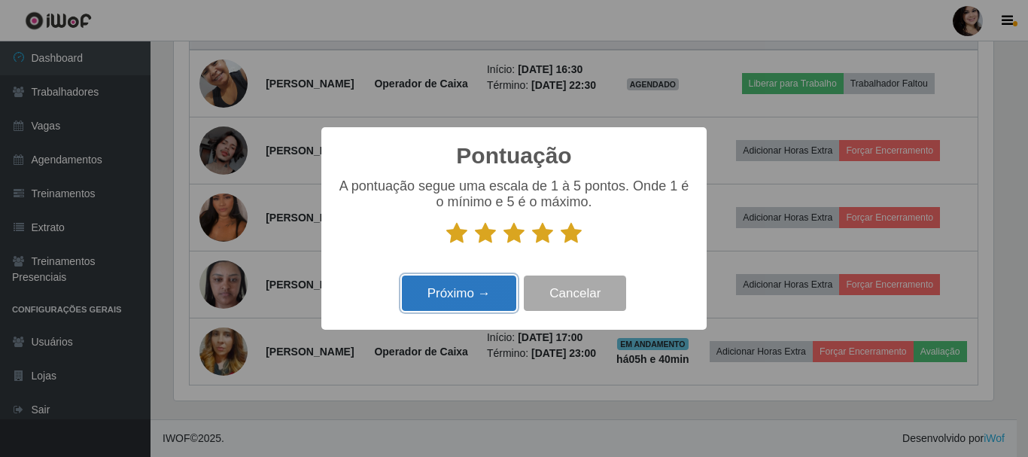
click at [489, 296] on button "Próximo →" at bounding box center [459, 292] width 114 height 35
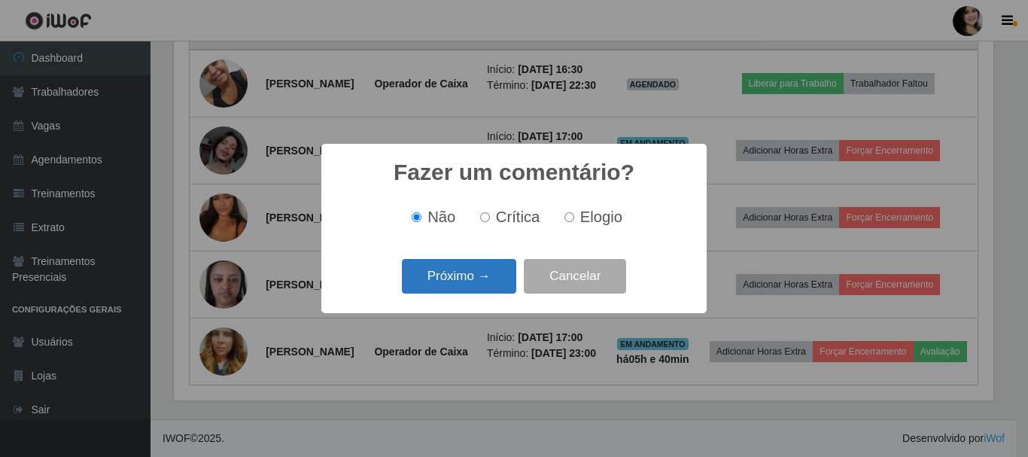
click at [434, 271] on button "Próximo →" at bounding box center [459, 276] width 114 height 35
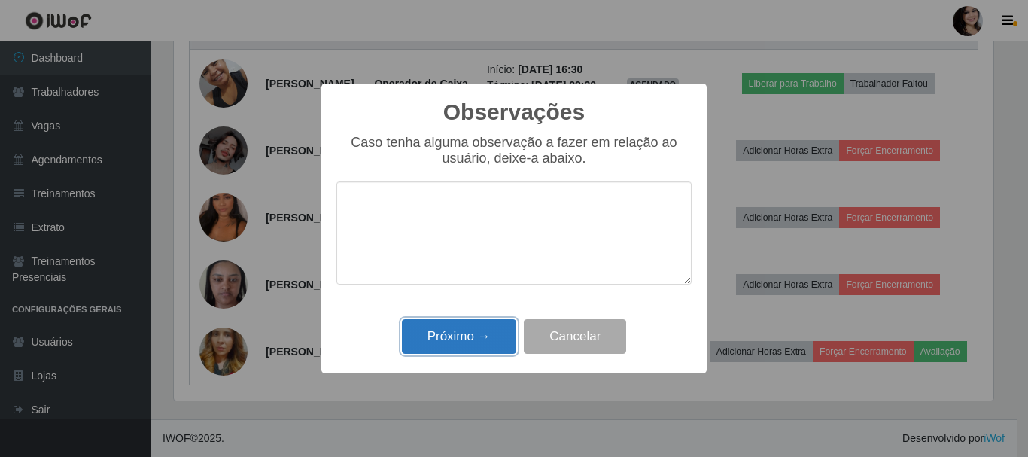
click at [435, 335] on button "Próximo →" at bounding box center [459, 336] width 114 height 35
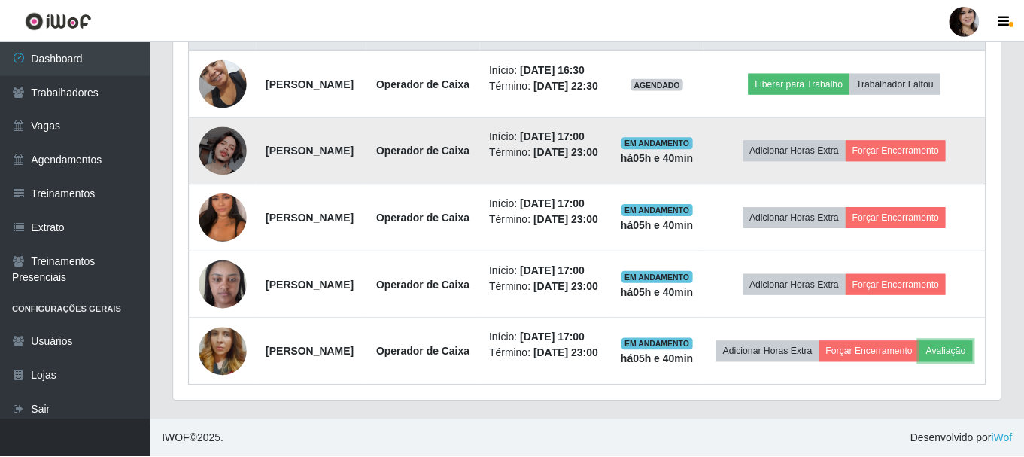
scroll to position [312, 827]
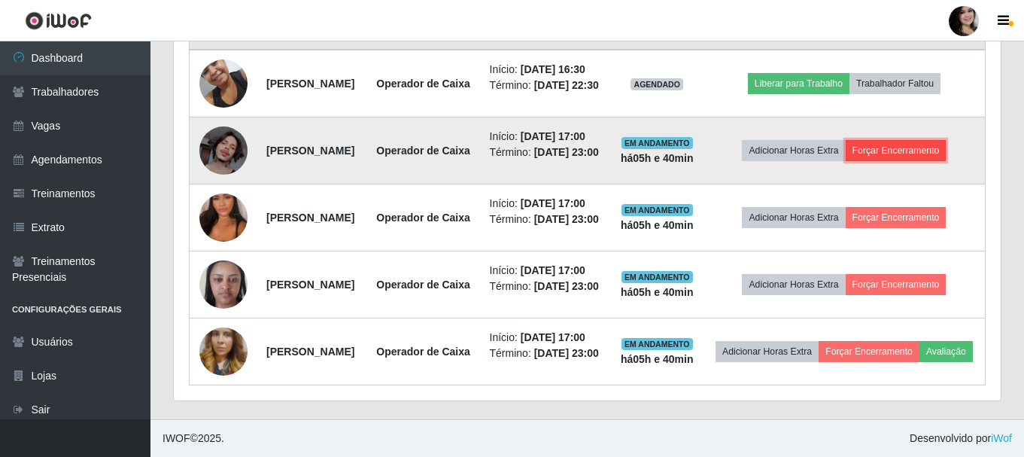
click at [903, 140] on button "Forçar Encerramento" at bounding box center [896, 150] width 101 height 21
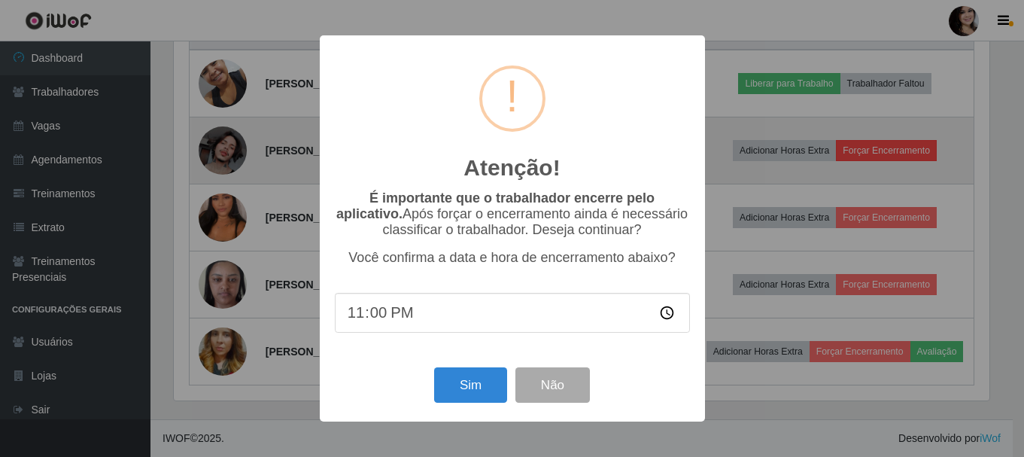
scroll to position [751958, 751451]
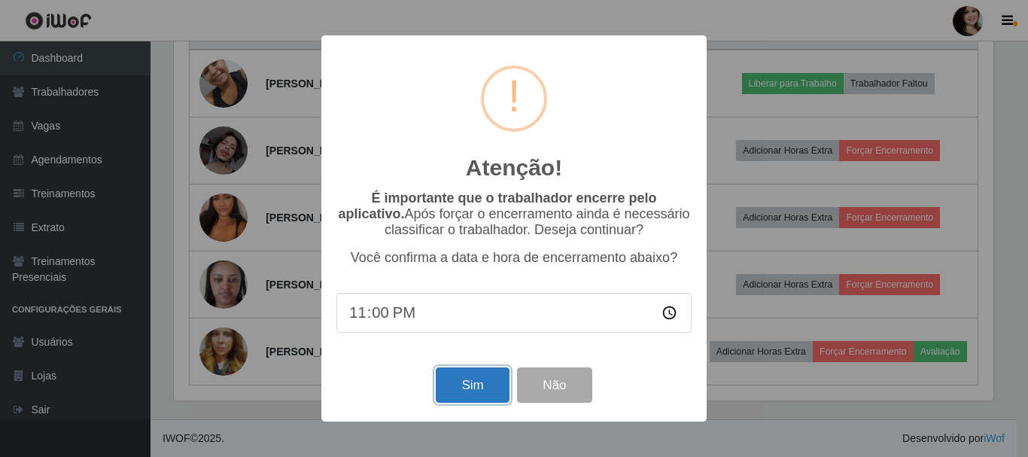
click at [471, 398] on button "Sim" at bounding box center [472, 384] width 73 height 35
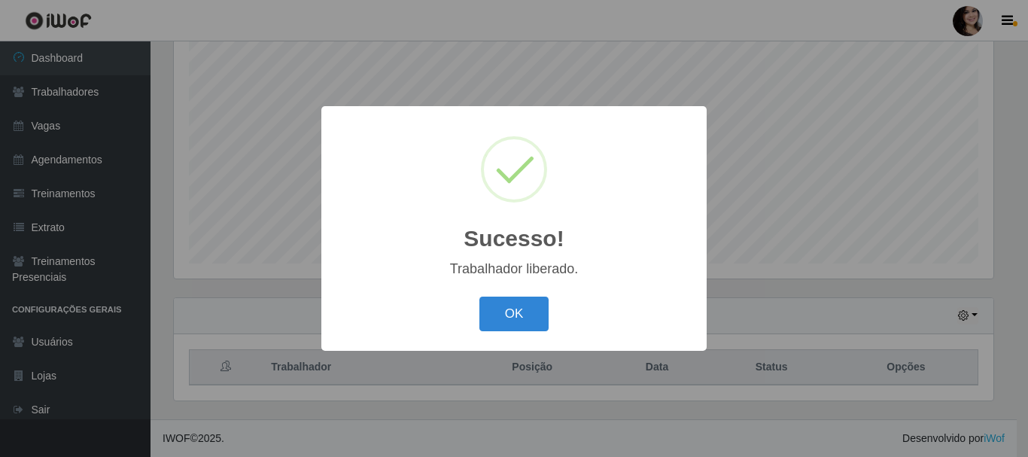
click at [479, 296] on button "OK" at bounding box center [514, 313] width 70 height 35
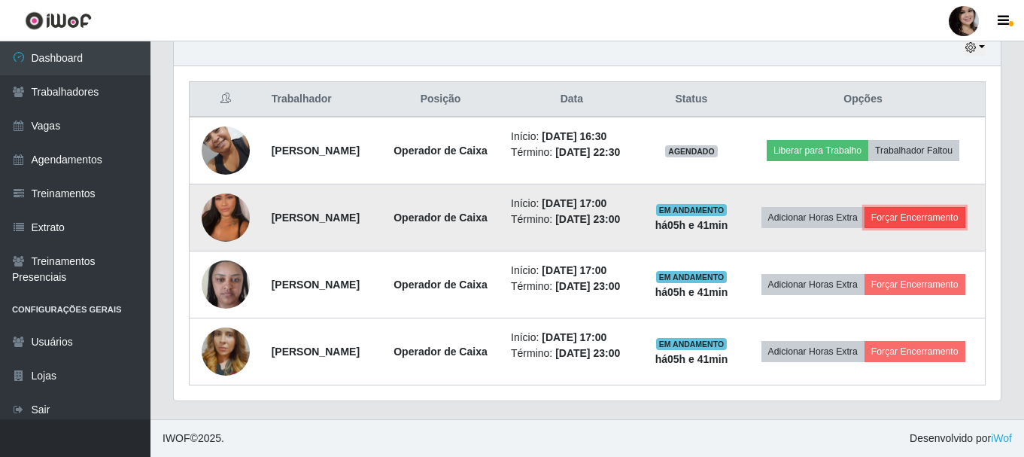
click at [874, 214] on button "Forçar Encerramento" at bounding box center [914, 217] width 101 height 21
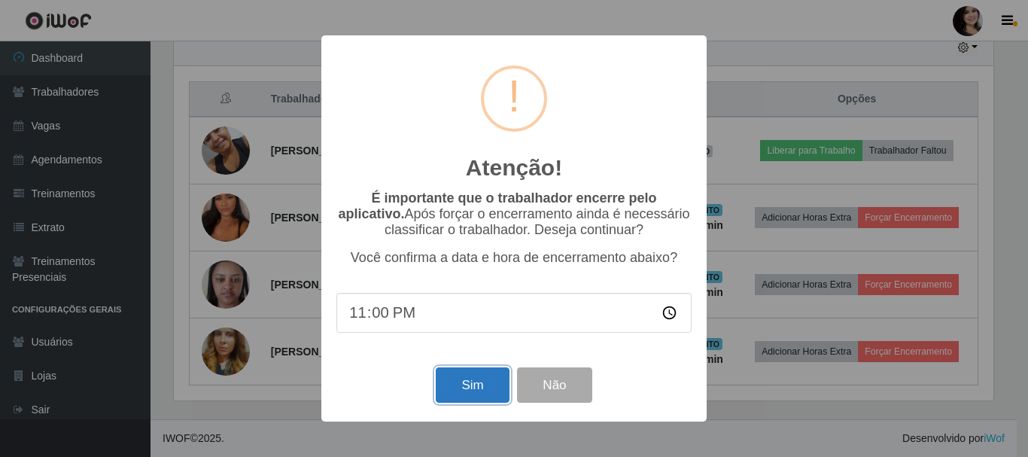
click at [484, 385] on button "Sim" at bounding box center [472, 384] width 73 height 35
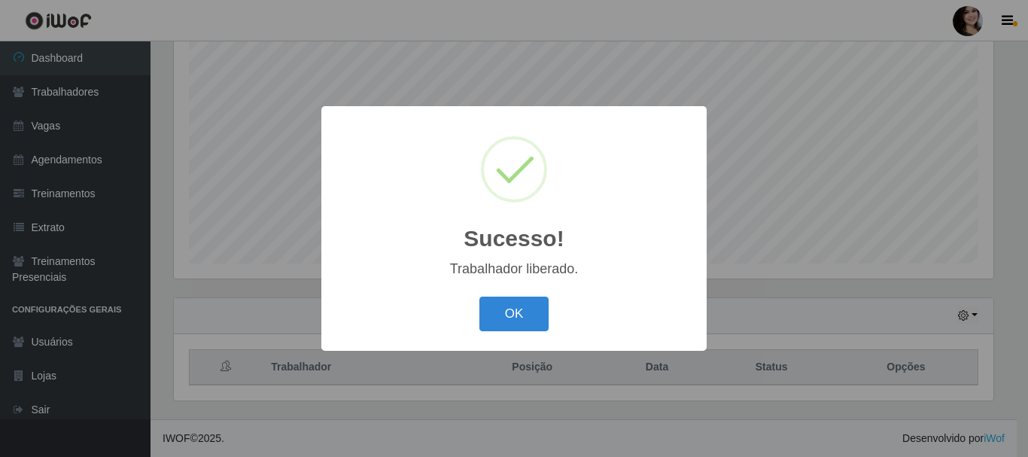
click at [479, 296] on button "OK" at bounding box center [514, 313] width 70 height 35
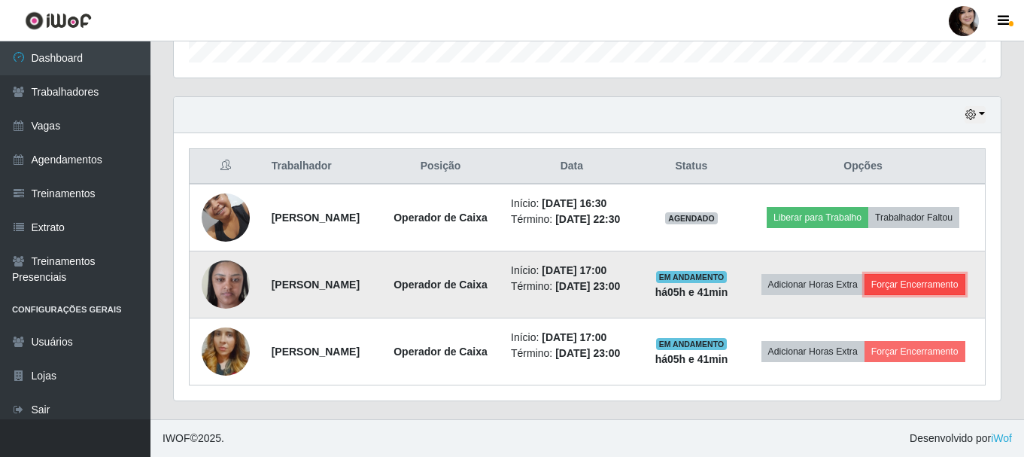
click at [864, 274] on button "Forçar Encerramento" at bounding box center [914, 284] width 101 height 21
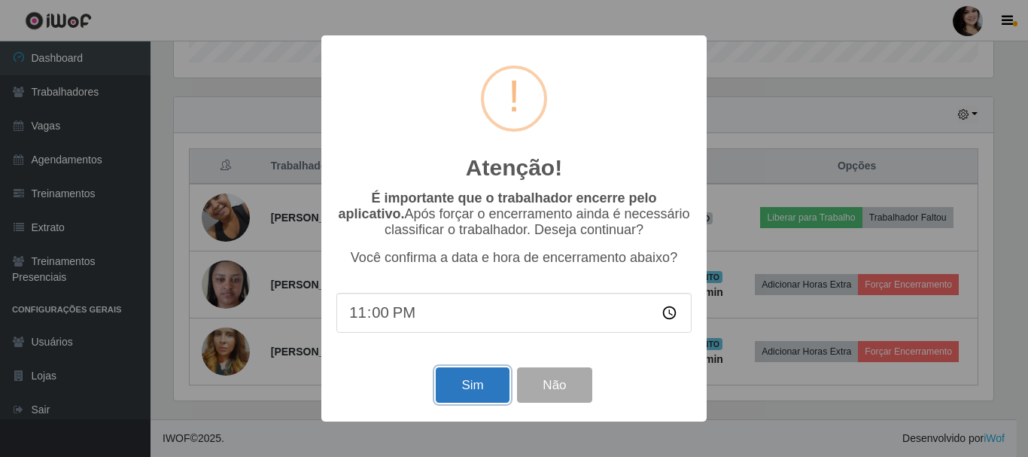
click at [481, 382] on button "Sim" at bounding box center [472, 384] width 73 height 35
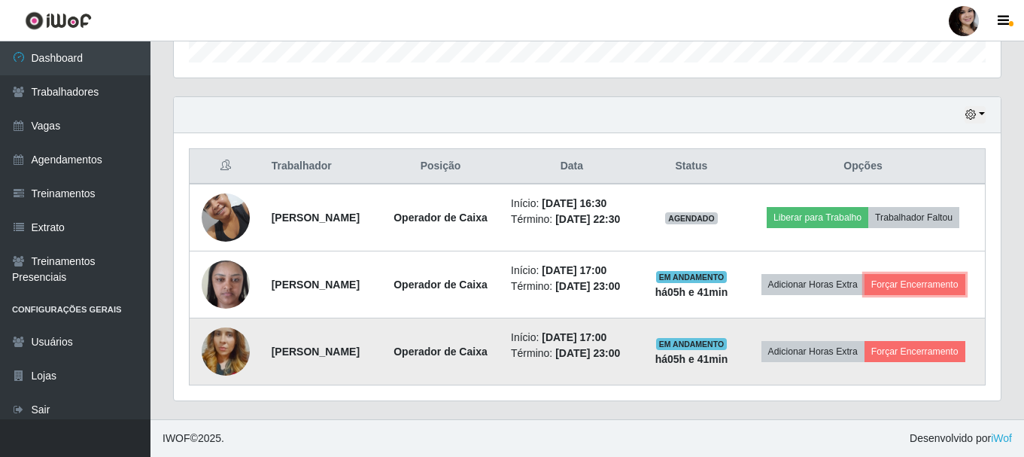
click at [864, 274] on button "Forçar Encerramento" at bounding box center [914, 284] width 101 height 21
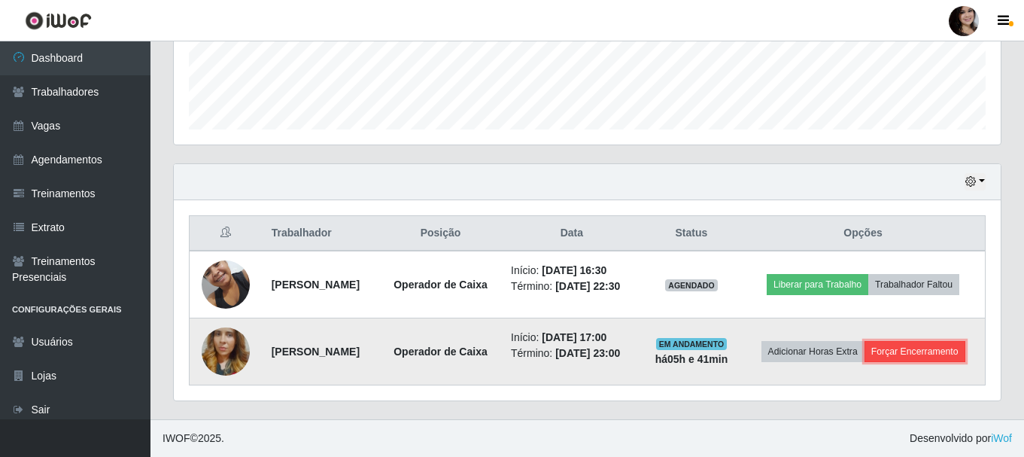
click at [901, 352] on button "Forçar Encerramento" at bounding box center [914, 351] width 101 height 21
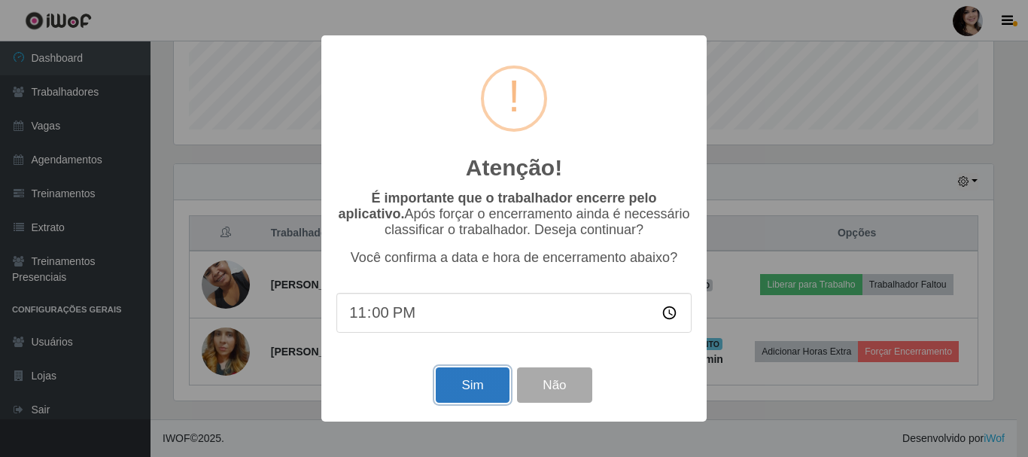
click at [491, 387] on button "Sim" at bounding box center [472, 384] width 73 height 35
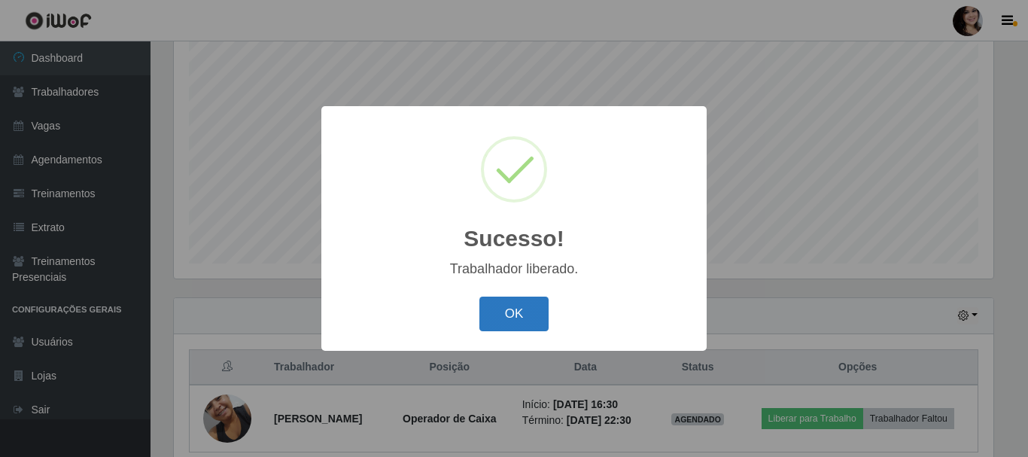
click at [500, 304] on button "OK" at bounding box center [514, 313] width 70 height 35
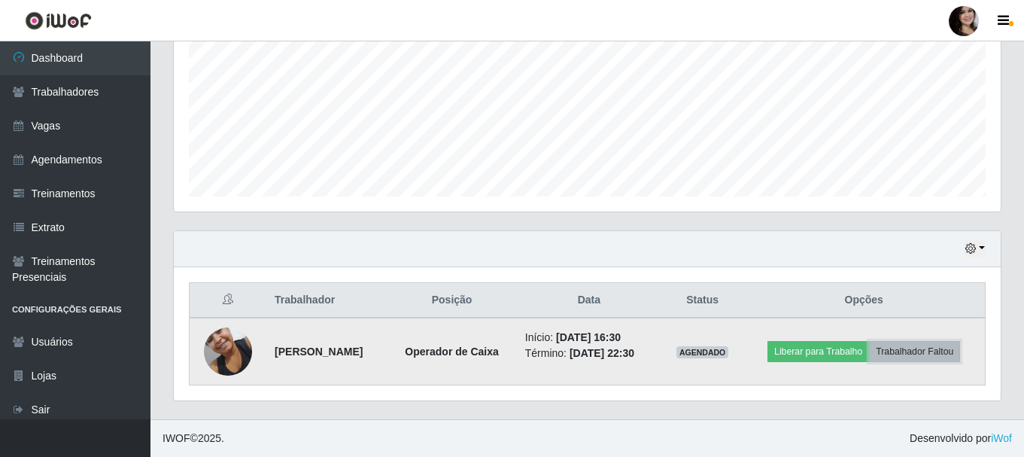
click at [929, 348] on button "Trabalhador Faltou" at bounding box center [914, 351] width 91 height 21
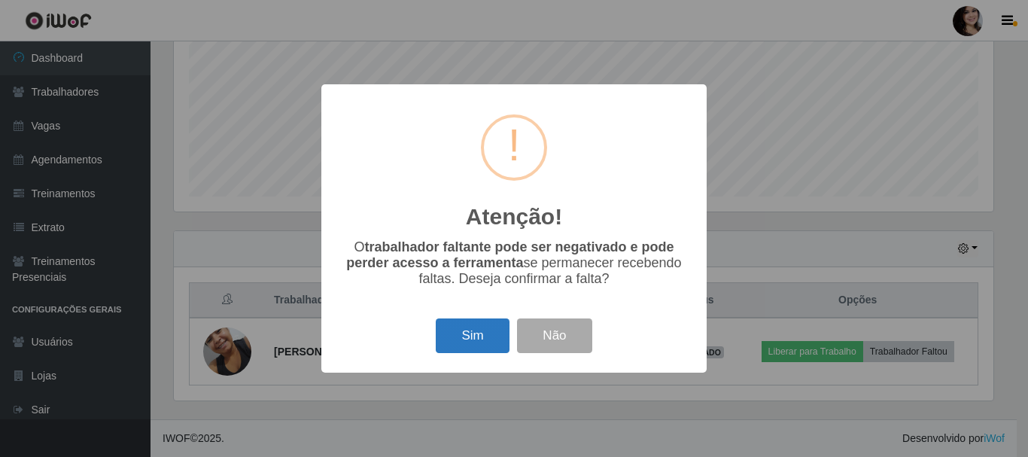
click at [466, 331] on button "Sim" at bounding box center [472, 335] width 73 height 35
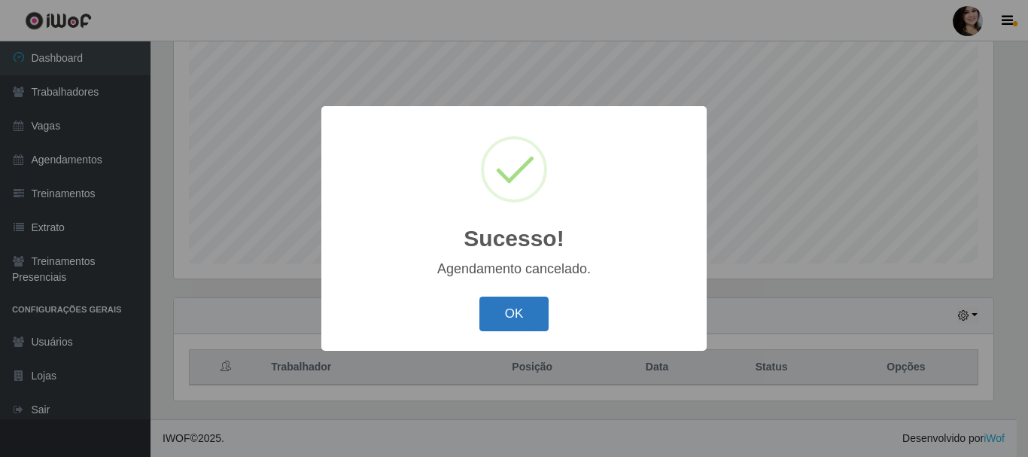
click at [521, 323] on button "OK" at bounding box center [514, 313] width 70 height 35
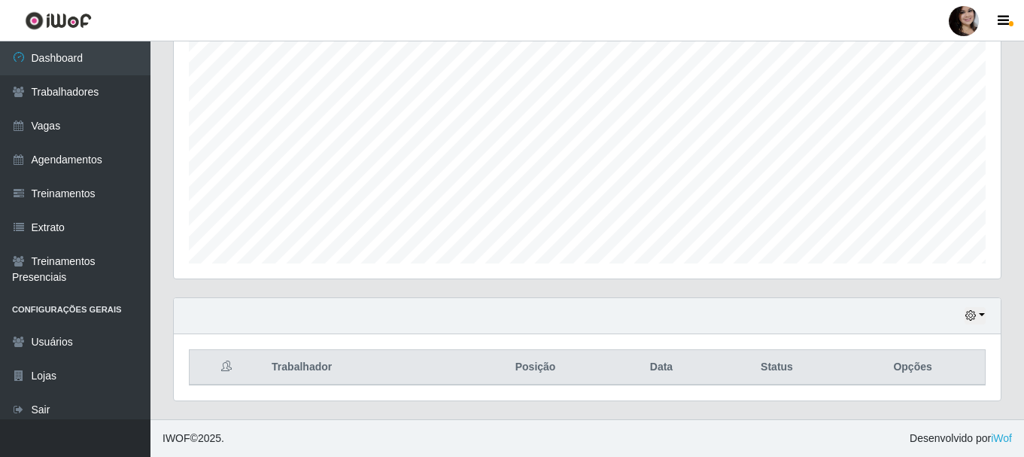
scroll to position [0, 0]
